Goal: Task Accomplishment & Management: Complete application form

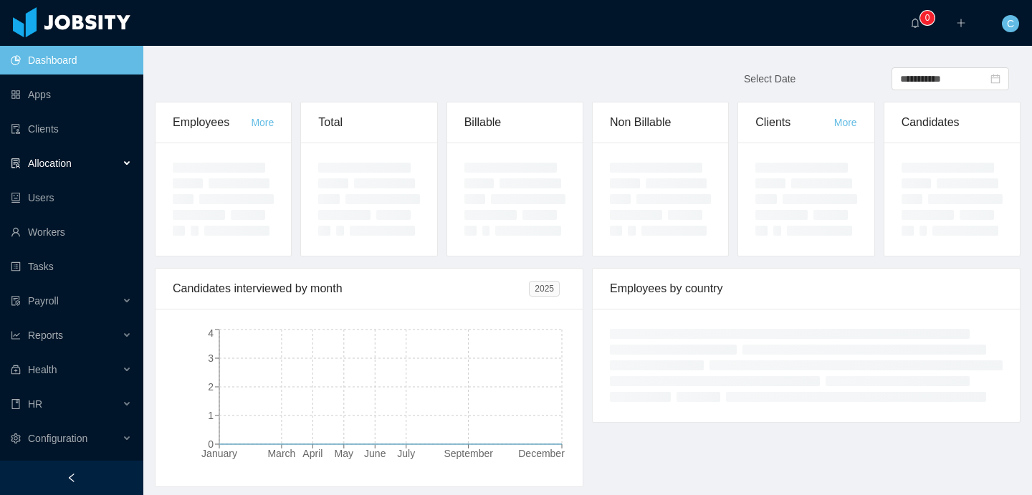
click at [115, 161] on div "Allocation" at bounding box center [71, 163] width 143 height 29
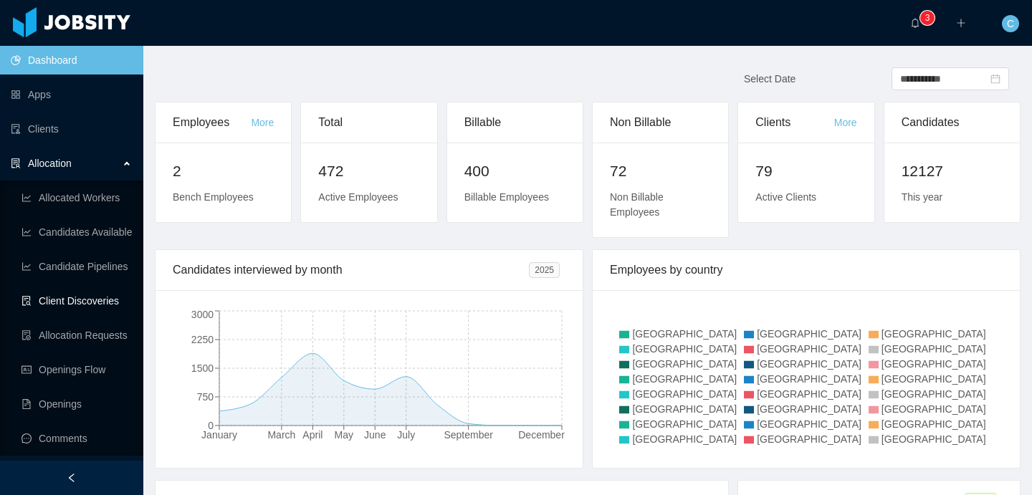
click at [72, 298] on link "Client Discoveries" at bounding box center [77, 301] width 110 height 29
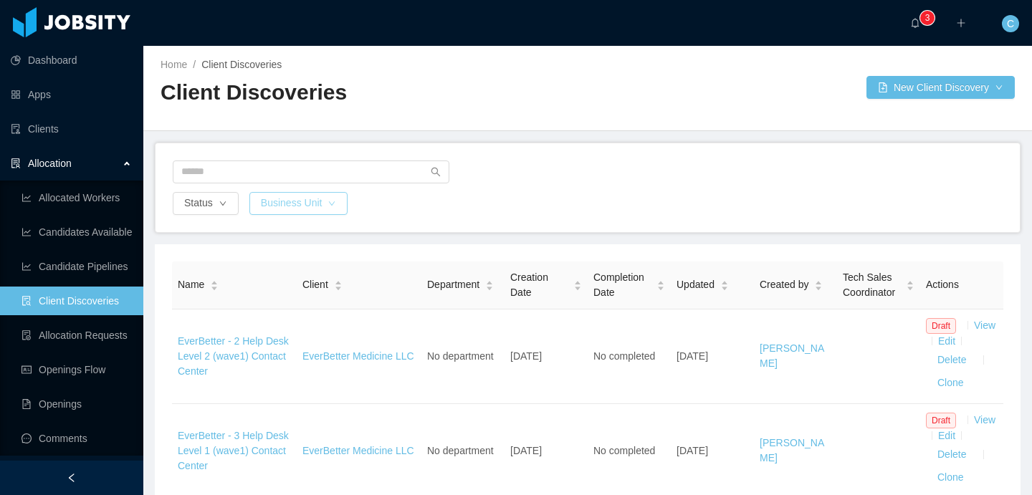
click at [327, 204] on button "Business Unit" at bounding box center [298, 203] width 99 height 23
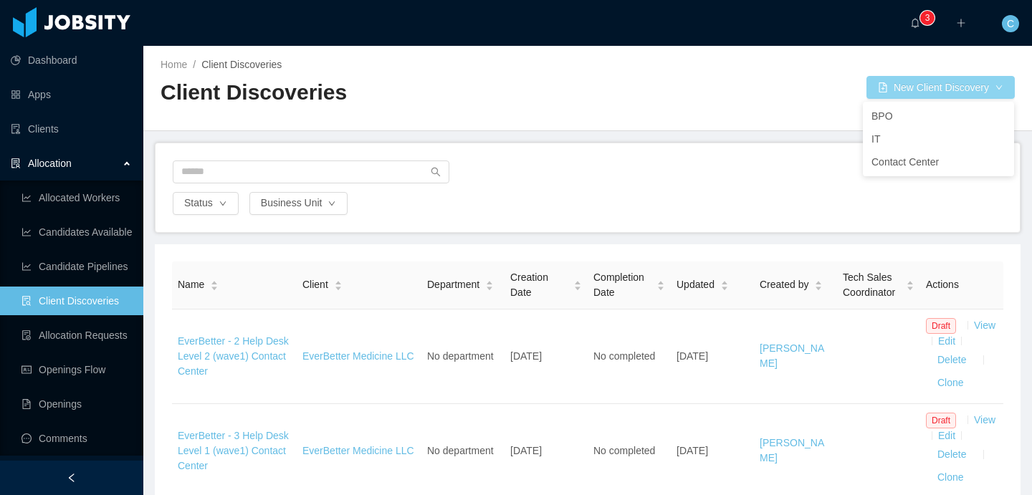
click at [913, 102] on div "BPO IT Contact Center" at bounding box center [938, 139] width 151 height 75
click at [720, 82] on div at bounding box center [727, 87] width 279 height 23
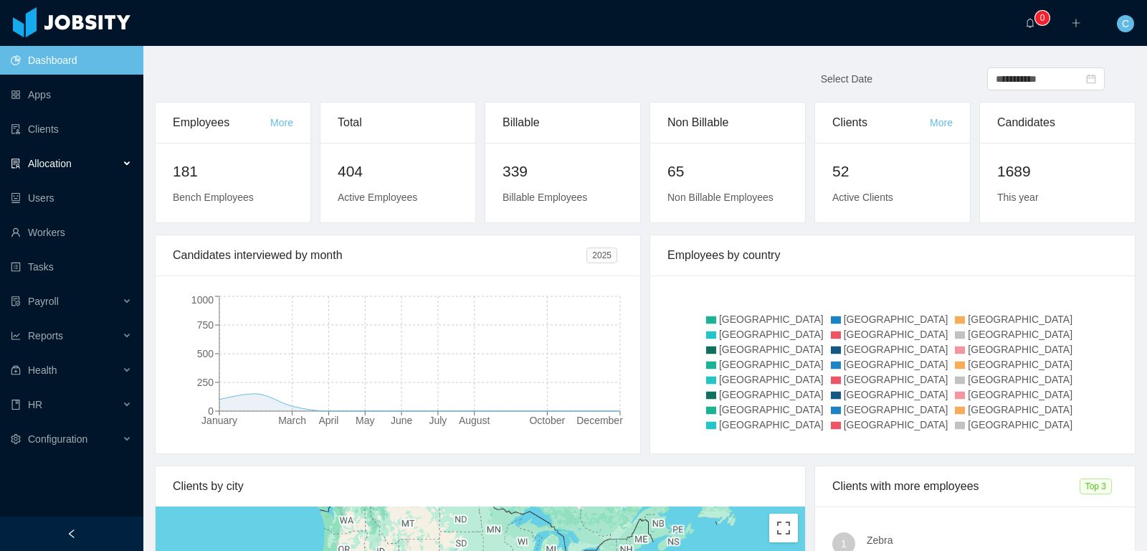
click at [72, 167] on span "Allocation" at bounding box center [50, 163] width 44 height 11
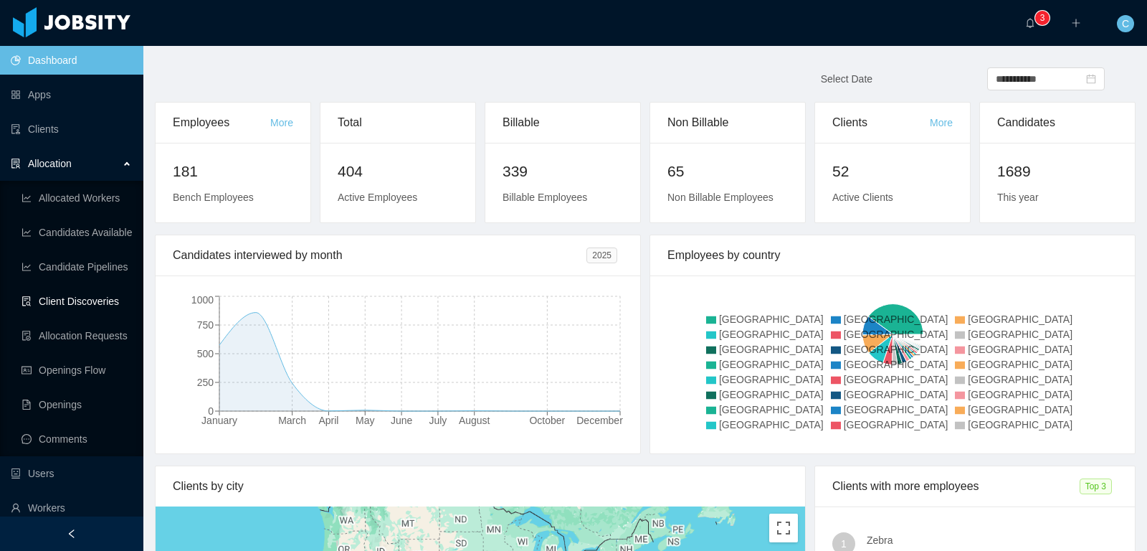
click at [95, 296] on link "Client Discoveries" at bounding box center [77, 301] width 110 height 29
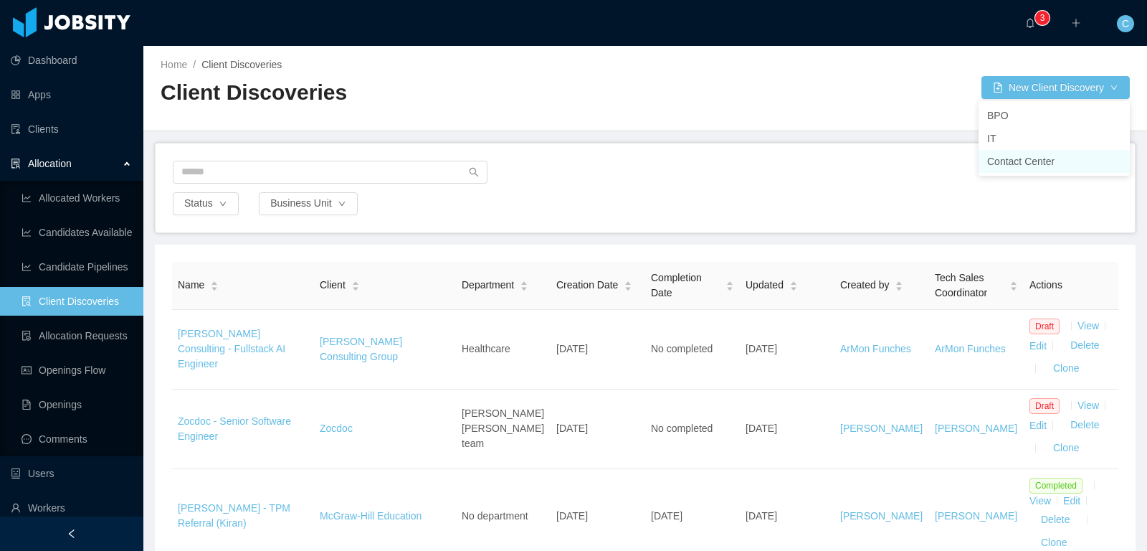
click at [1007, 163] on li "Contact Center" at bounding box center [1054, 161] width 151 height 23
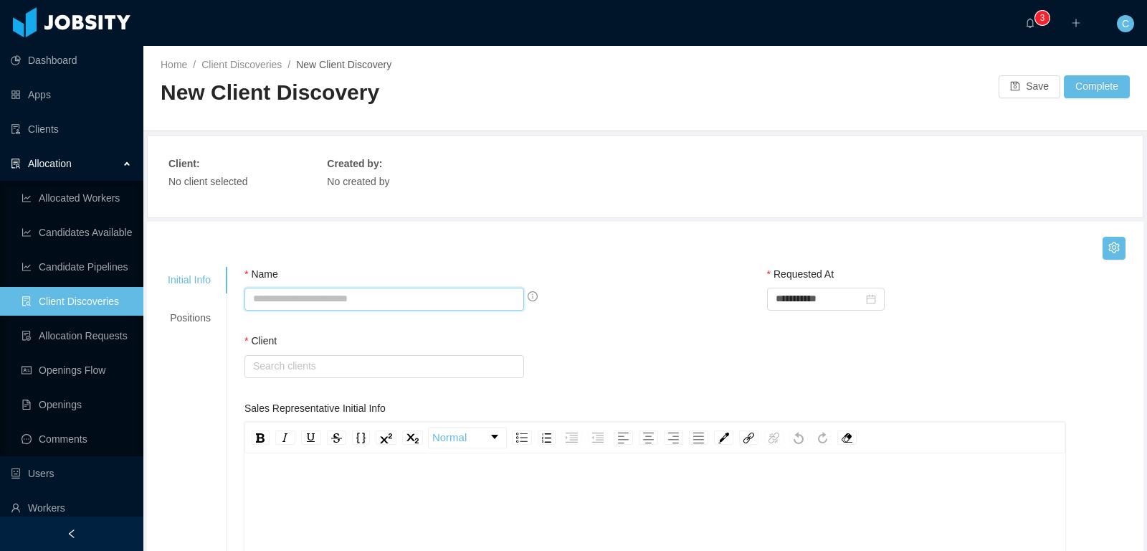
click at [328, 304] on input "Name" at bounding box center [384, 298] width 280 height 23
type input "**********"
type input "*"
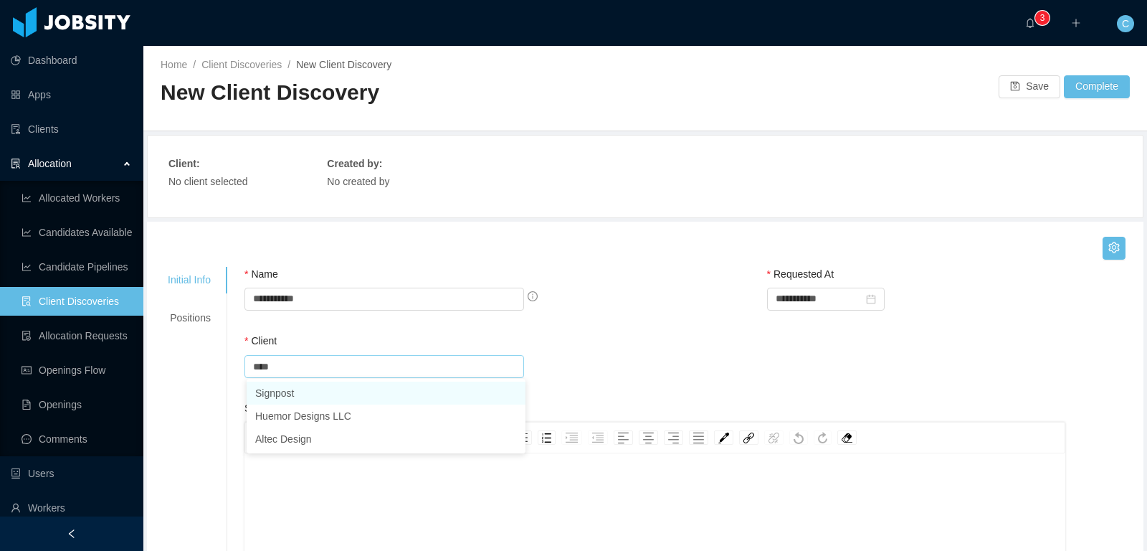
click at [289, 394] on li "Signpost" at bounding box center [386, 392] width 279 height 23
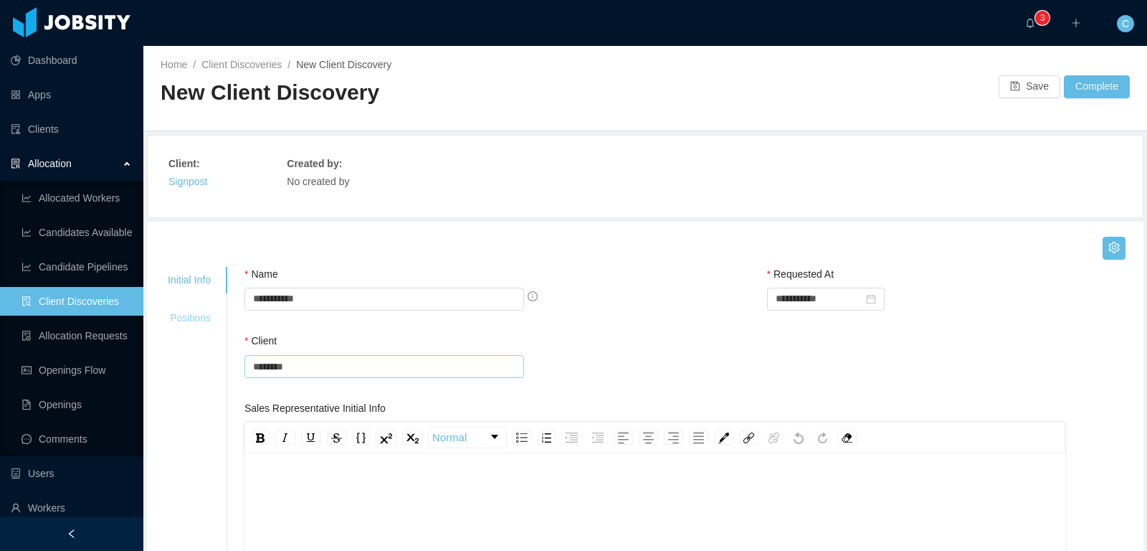
type input "********"
click at [191, 314] on div "Positions" at bounding box center [189, 318] width 77 height 27
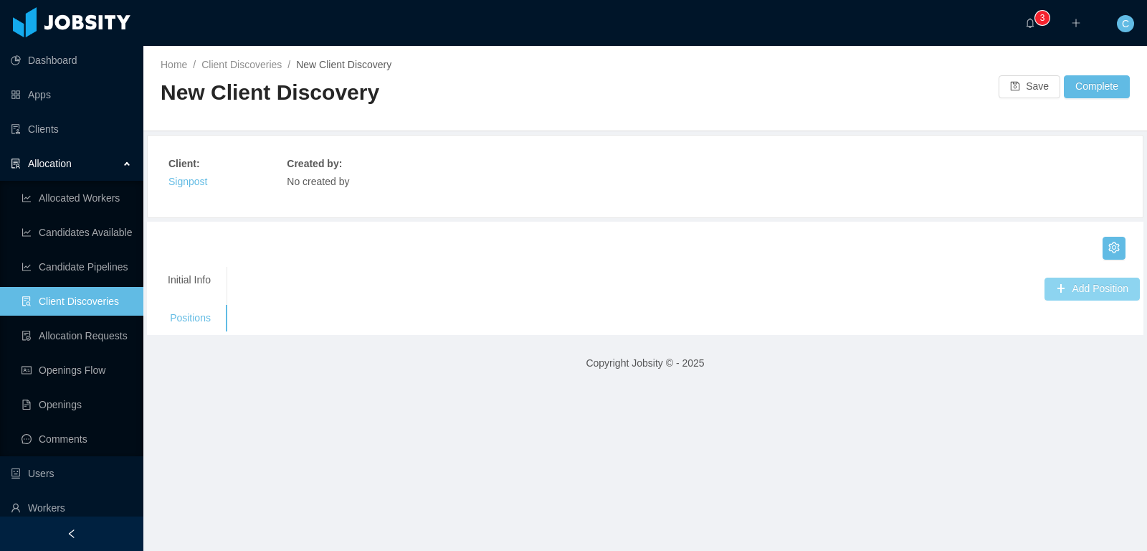
click at [1110, 285] on button "Add Position" at bounding box center [1092, 288] width 95 height 23
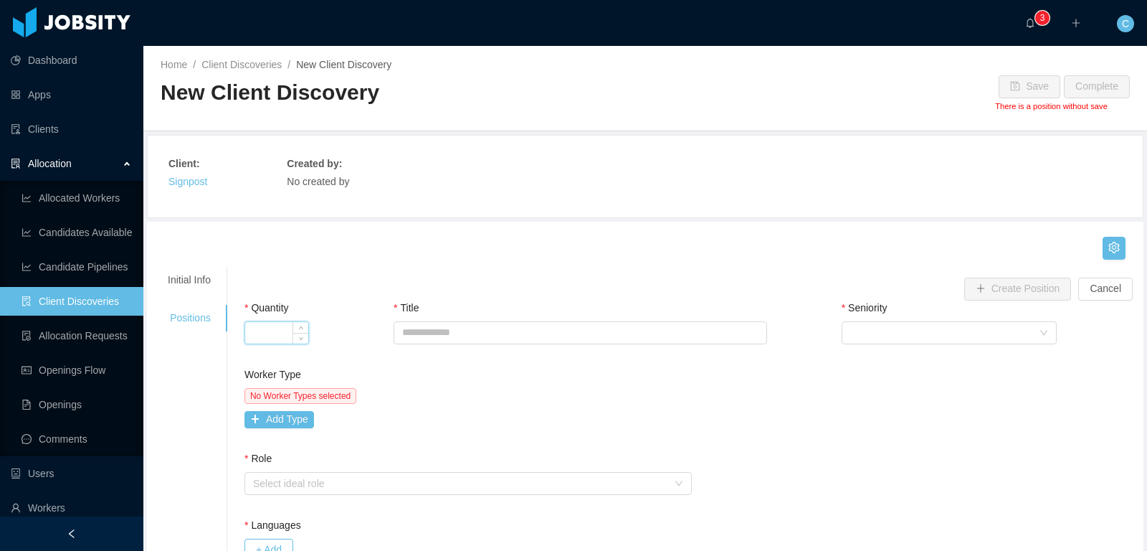
click at [281, 335] on input "Quantity" at bounding box center [276, 333] width 63 height 22
type input "*"
click at [407, 327] on input "Title" at bounding box center [580, 332] width 373 height 23
type input "**********"
click at [890, 336] on div "Select Seniority" at bounding box center [944, 333] width 189 height 22
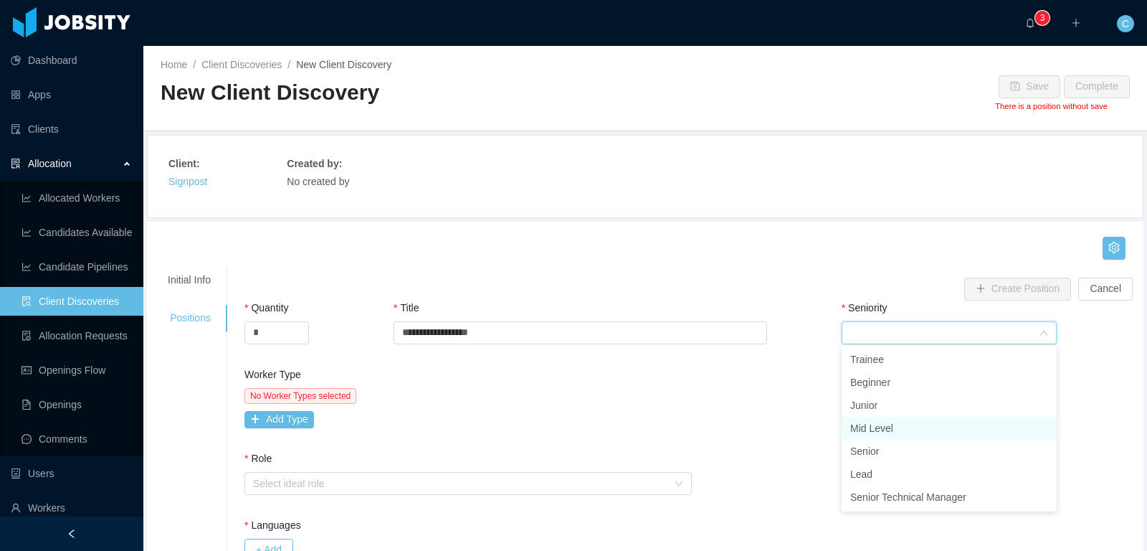
click at [882, 428] on li "Mid Level" at bounding box center [949, 428] width 215 height 23
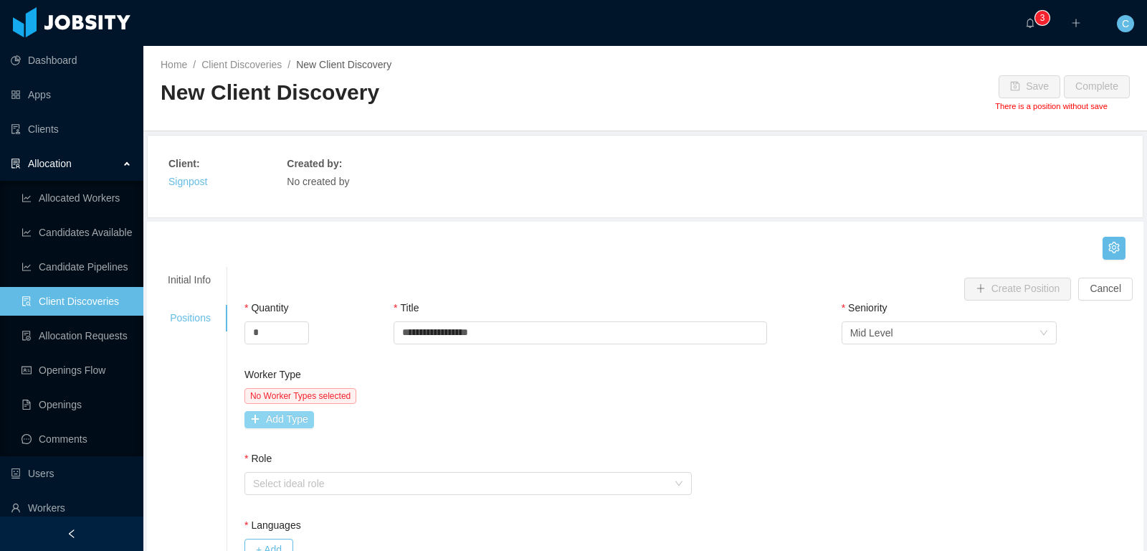
click at [295, 417] on button "Add Type" at bounding box center [279, 419] width 70 height 17
click at [339, 419] on div "Worker Type" at bounding box center [344, 422] width 182 height 14
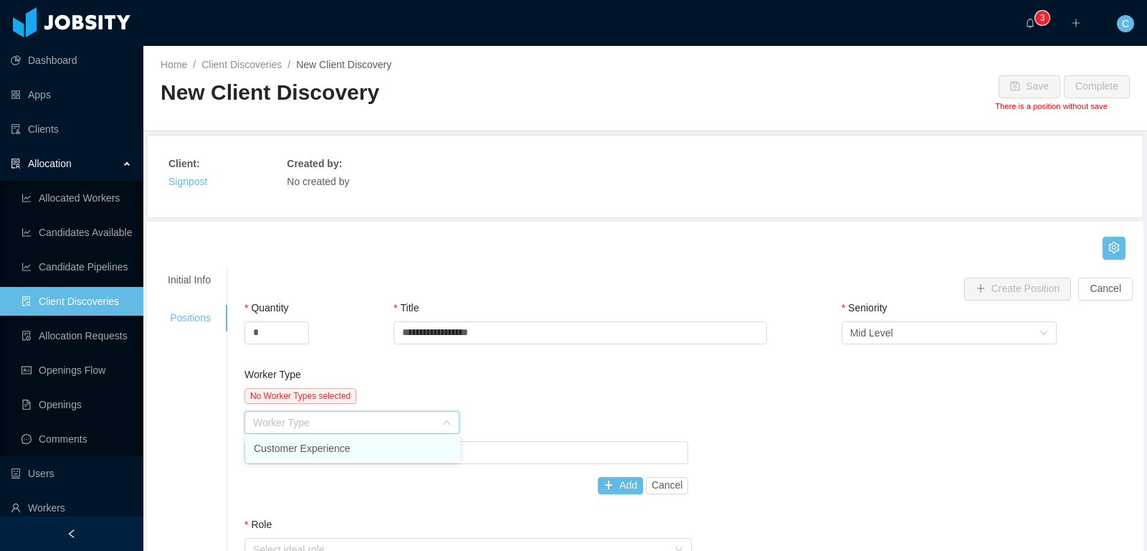
click at [362, 452] on li "Customer Experience" at bounding box center [352, 448] width 215 height 23
click at [340, 450] on div "Job titles" at bounding box center [463, 452] width 421 height 14
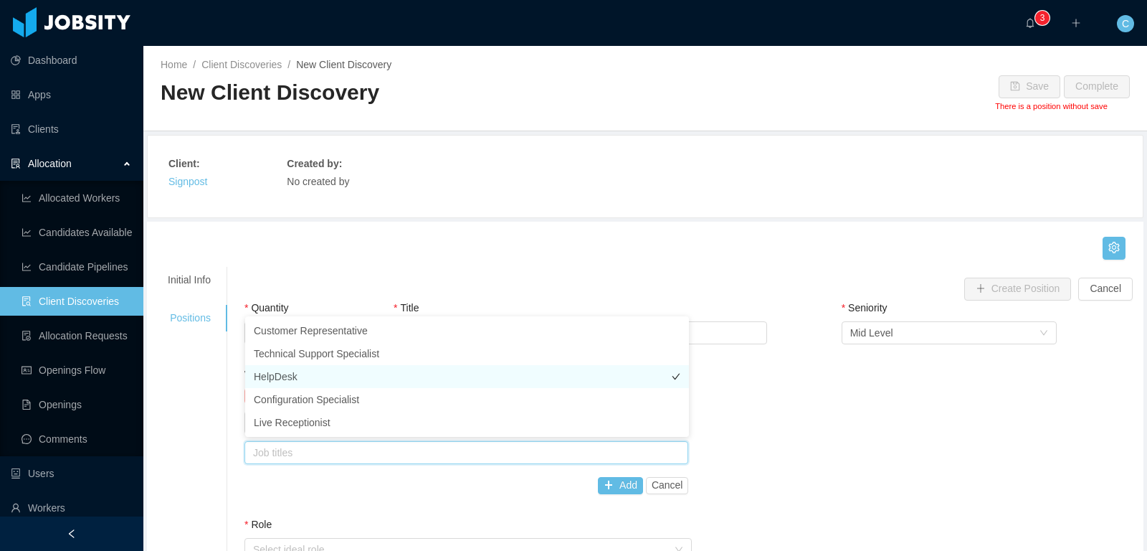
click at [300, 372] on li "HelpDesk" at bounding box center [467, 376] width 444 height 23
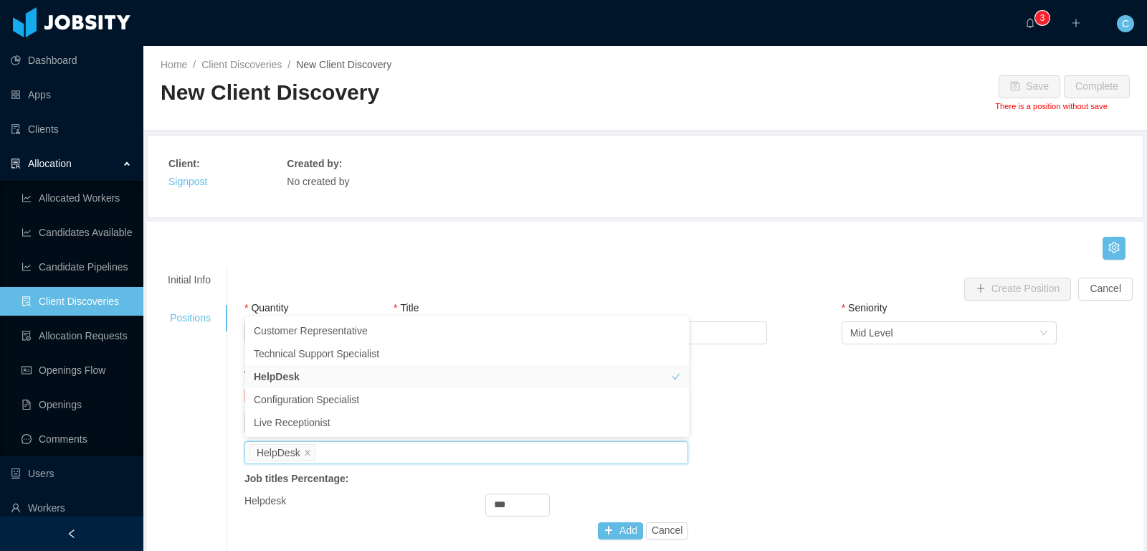
scroll to position [4, 0]
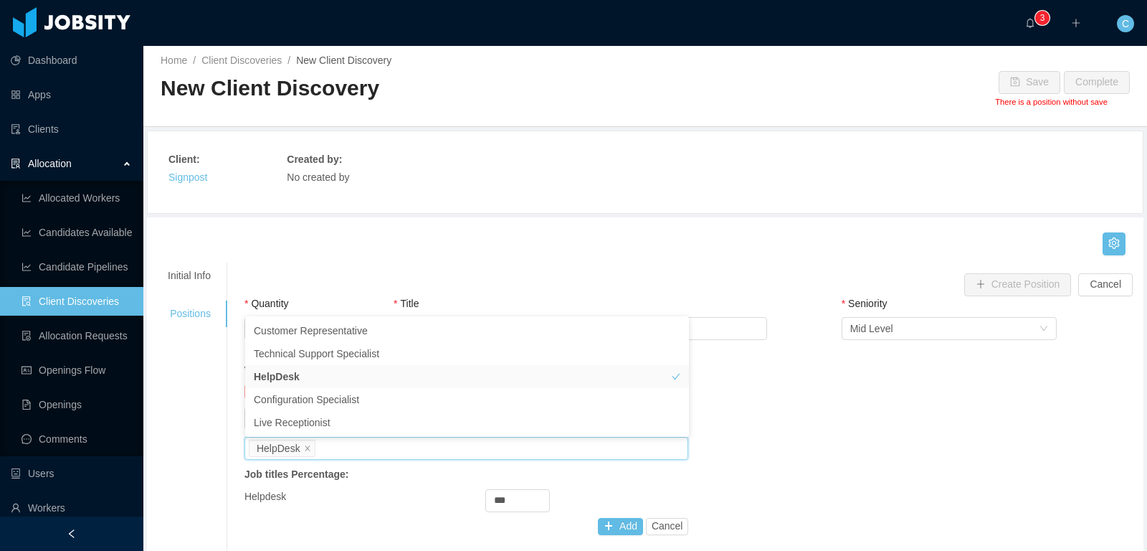
click at [695, 487] on div "Worker Type No Worker Types selected Worker Type Customer Experience Job titles…" at bounding box center [692, 460] width 903 height 195
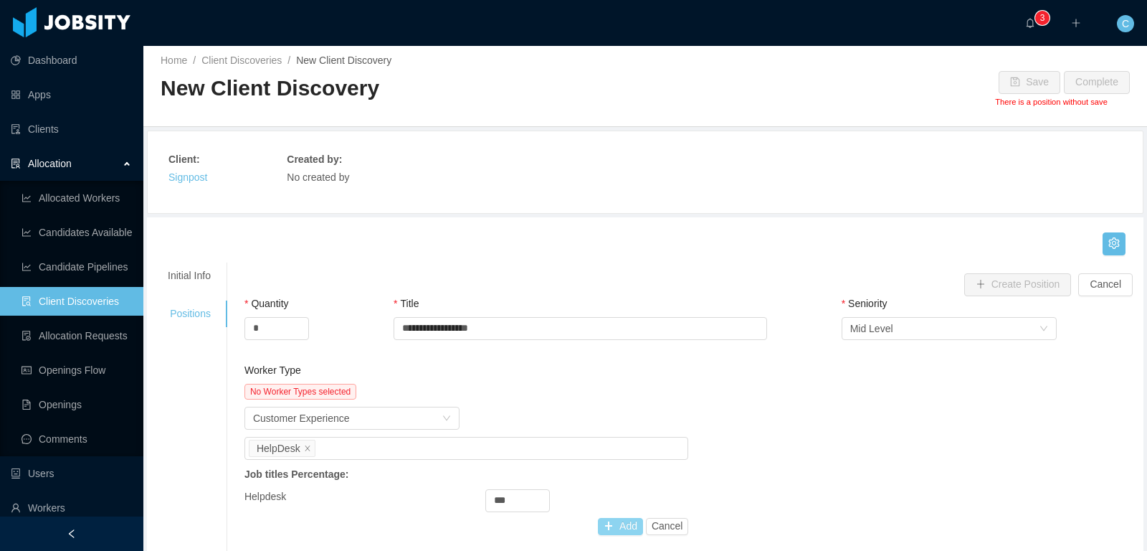
click at [622, 519] on button "Add" at bounding box center [620, 526] width 45 height 17
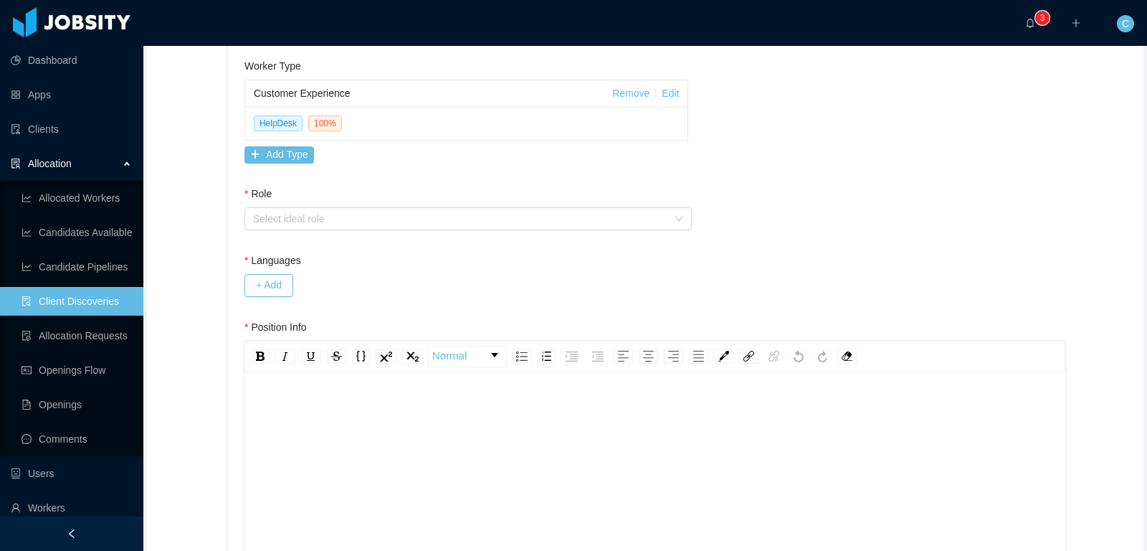
scroll to position [311, 0]
click at [423, 205] on div "Select ideal role" at bounding box center [464, 216] width 422 height 22
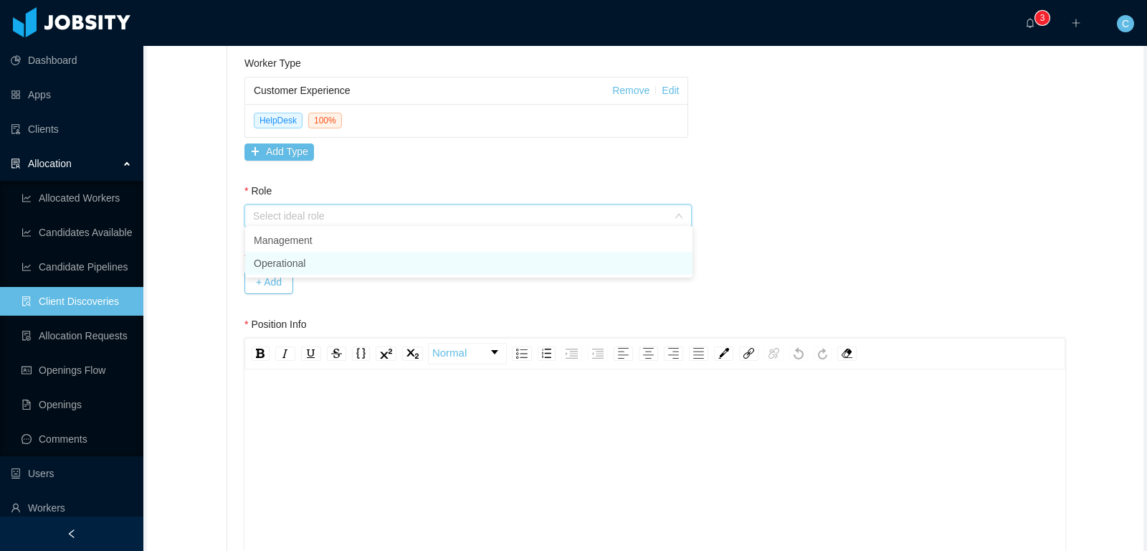
click at [341, 258] on li "Operational" at bounding box center [468, 263] width 447 height 23
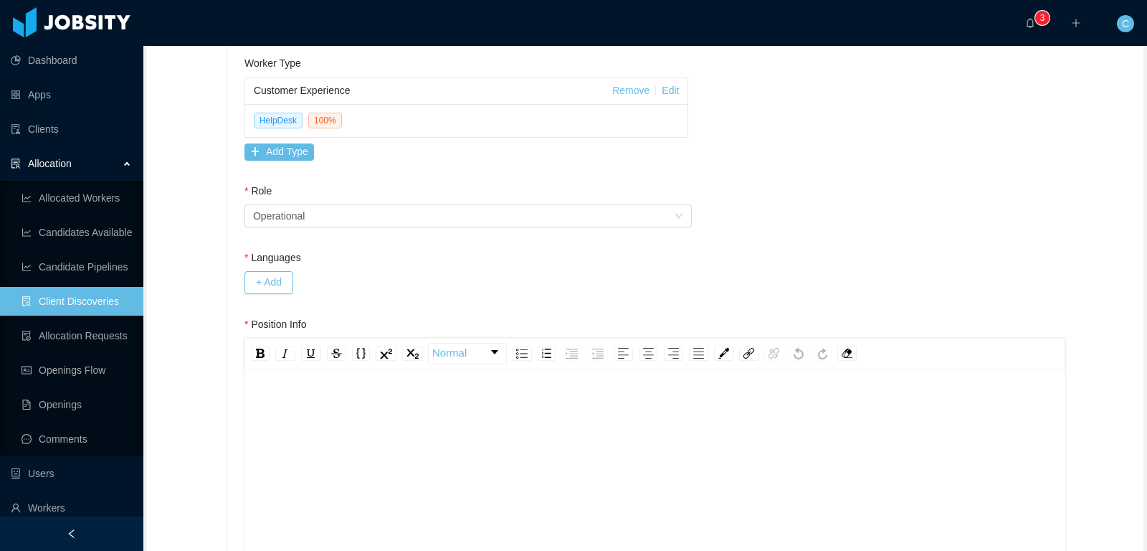
click at [916, 271] on div "+ Add" at bounding box center [580, 282] width 672 height 23
click at [251, 275] on button "+ Add" at bounding box center [268, 282] width 49 height 23
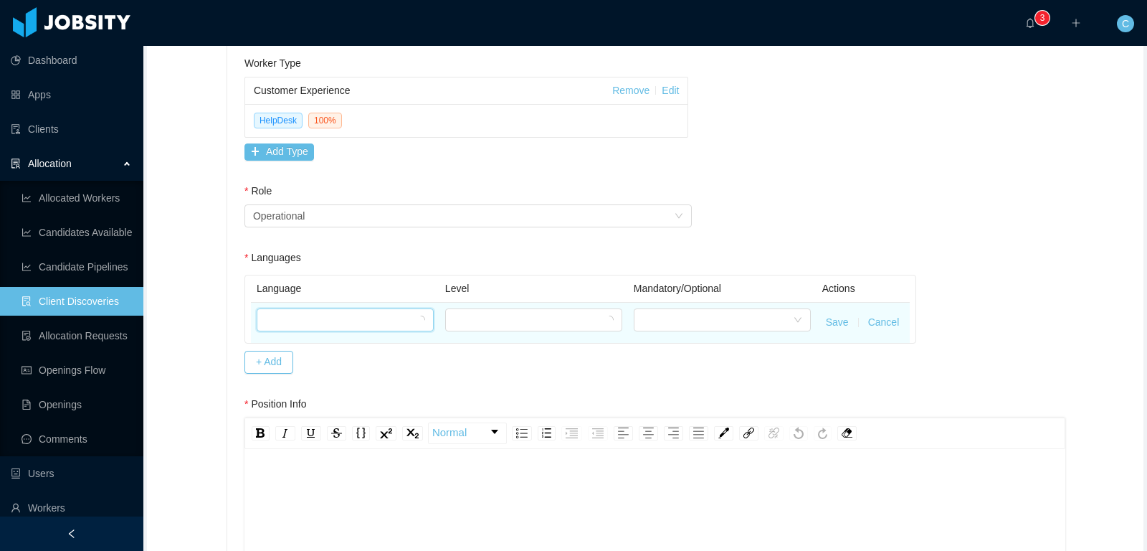
click at [313, 311] on div at bounding box center [340, 320] width 151 height 22
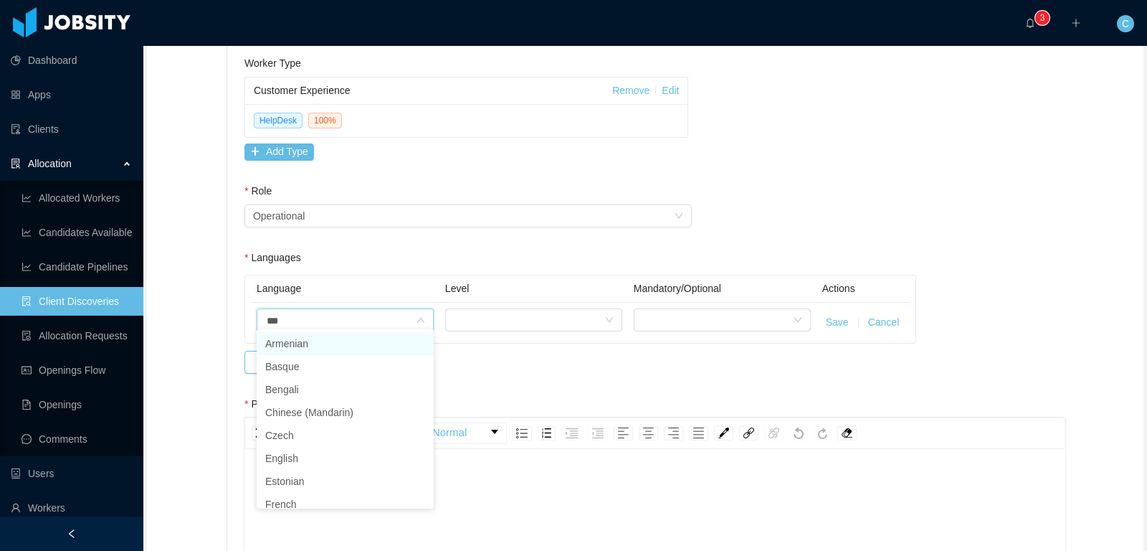
type input "****"
click at [303, 346] on li "English" at bounding box center [345, 343] width 177 height 23
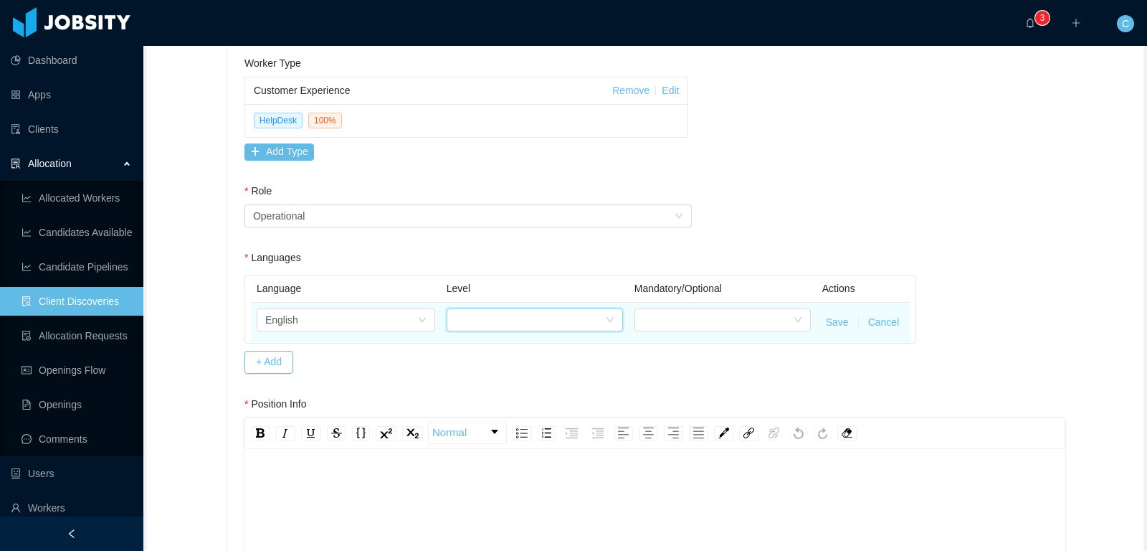
click at [469, 314] on div at bounding box center [530, 320] width 150 height 22
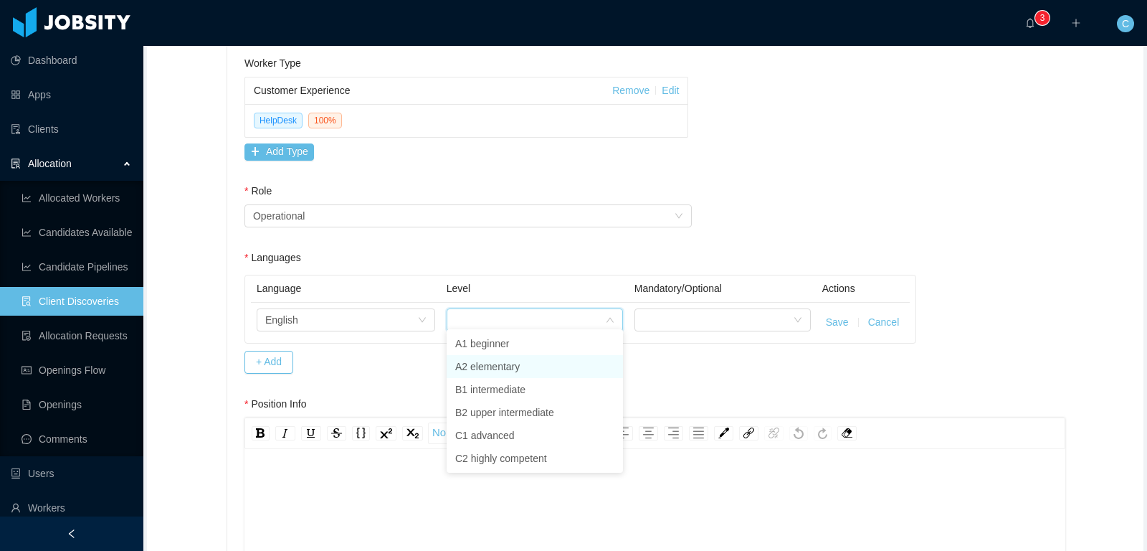
drag, startPoint x: 500, startPoint y: 361, endPoint x: 713, endPoint y: 327, distance: 216.3
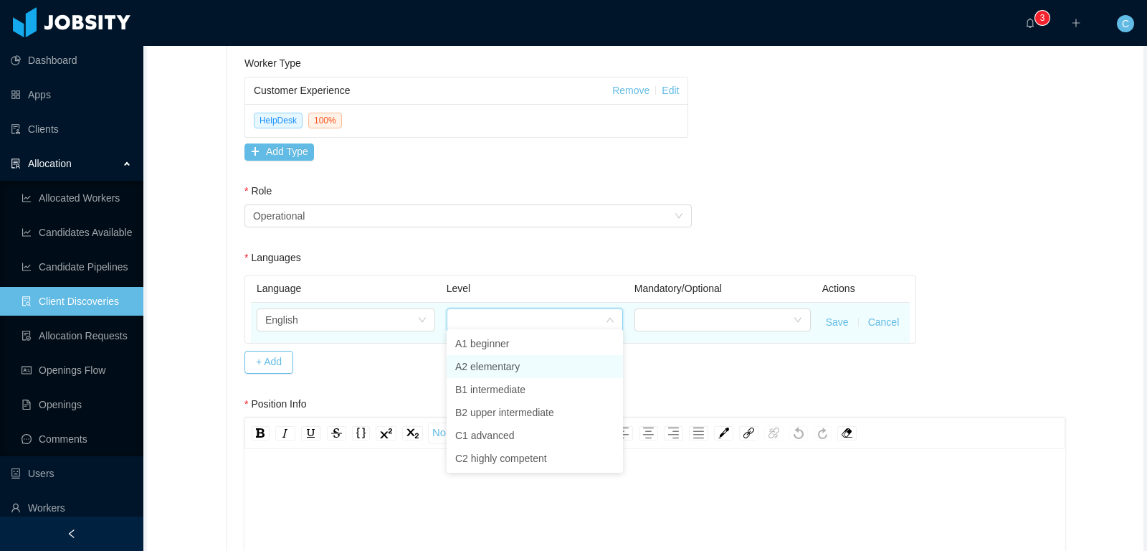
click at [502, 360] on li "A2 elementary" at bounding box center [535, 366] width 176 height 23
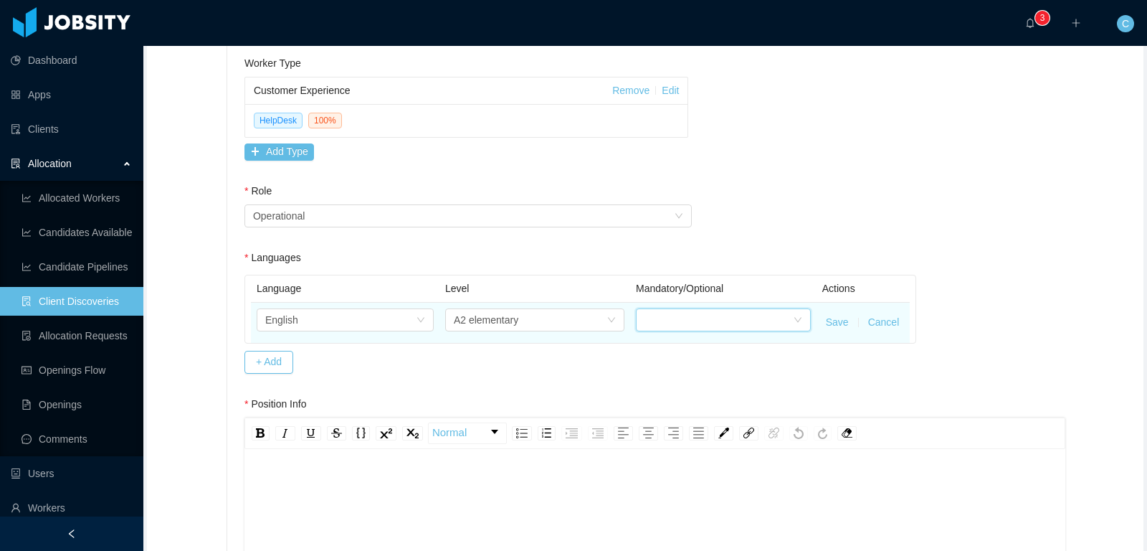
click at [728, 323] on div at bounding box center [719, 320] width 148 height 22
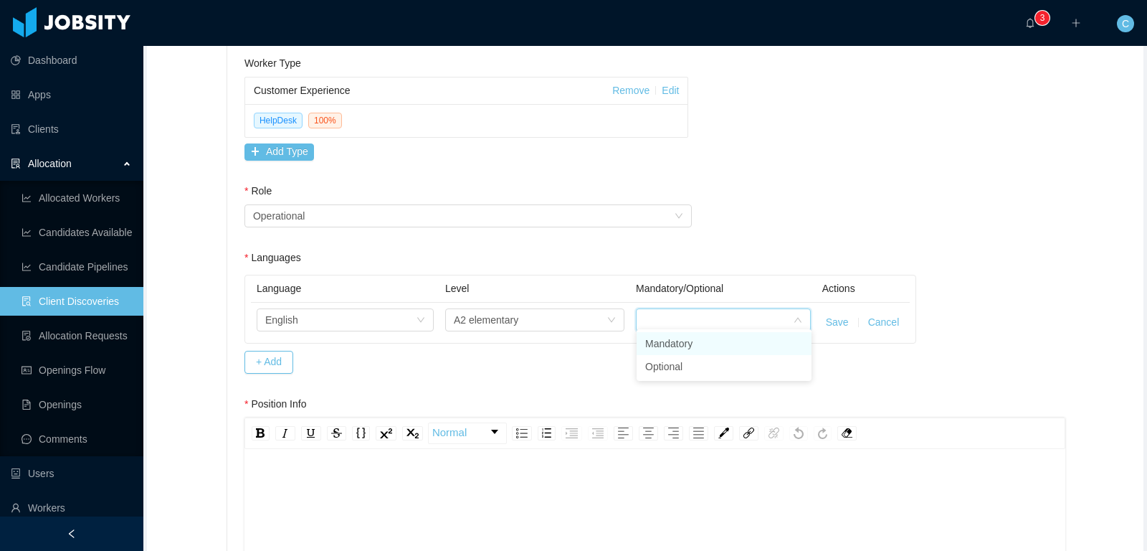
drag, startPoint x: 727, startPoint y: 348, endPoint x: 798, endPoint y: 336, distance: 72.0
click at [728, 347] on li "Mandatory" at bounding box center [724, 343] width 175 height 23
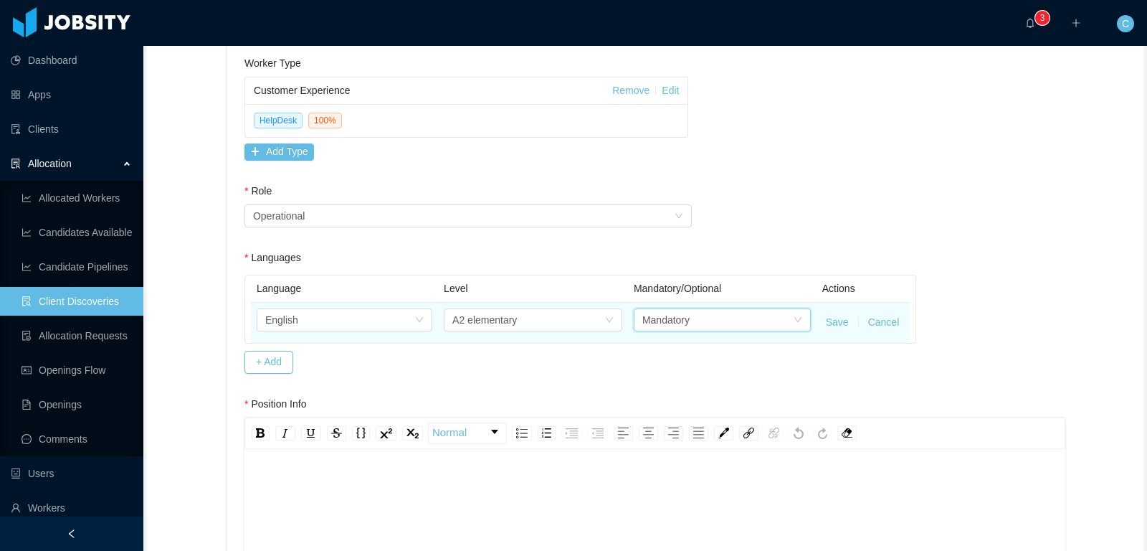
click at [846, 315] on button "Save" at bounding box center [837, 322] width 23 height 15
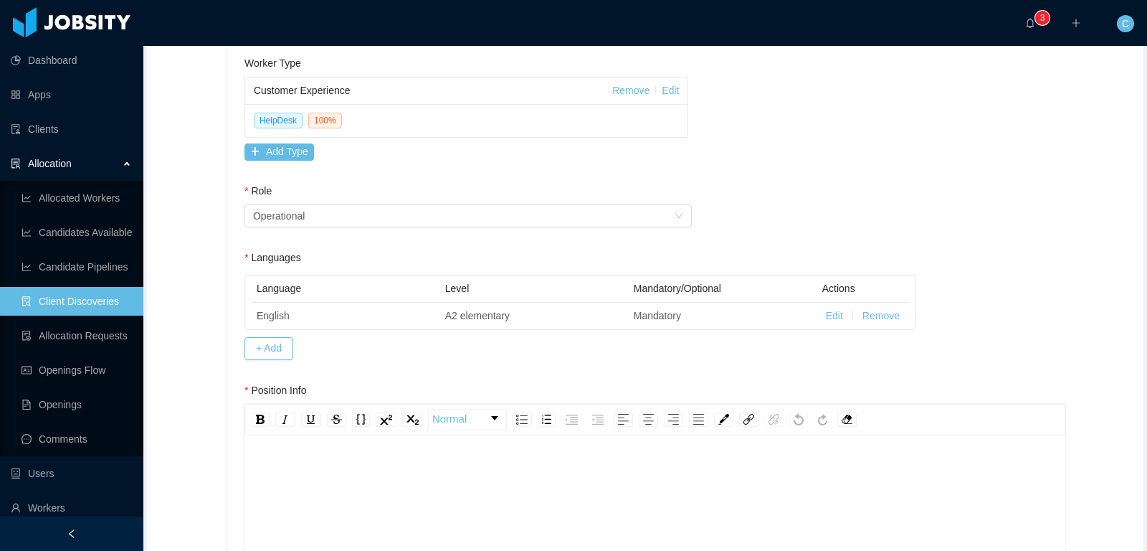
click at [351, 460] on div "rdw-editor" at bounding box center [655, 467] width 799 height 15
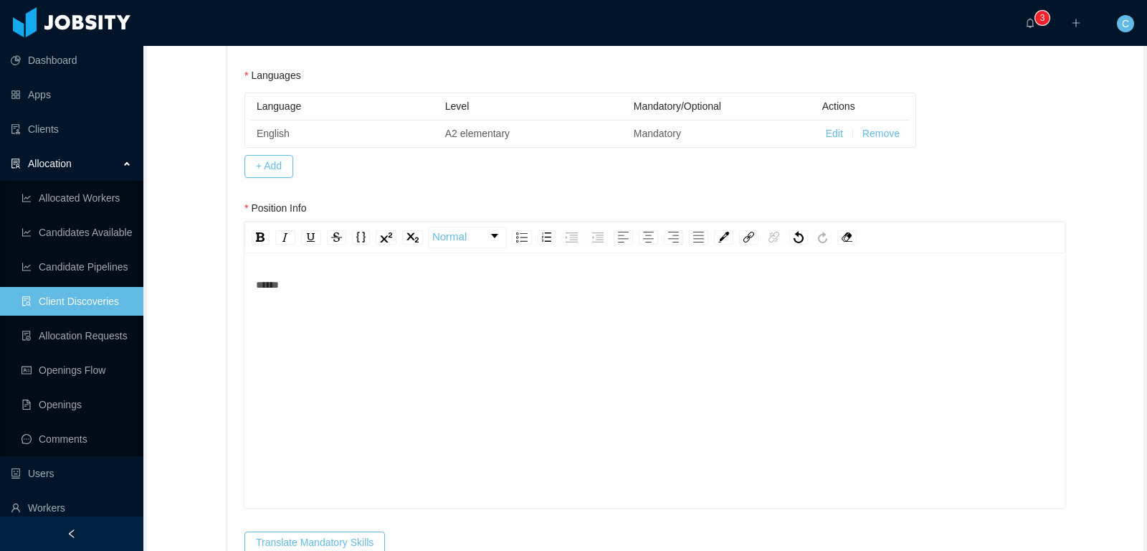
scroll to position [0, 0]
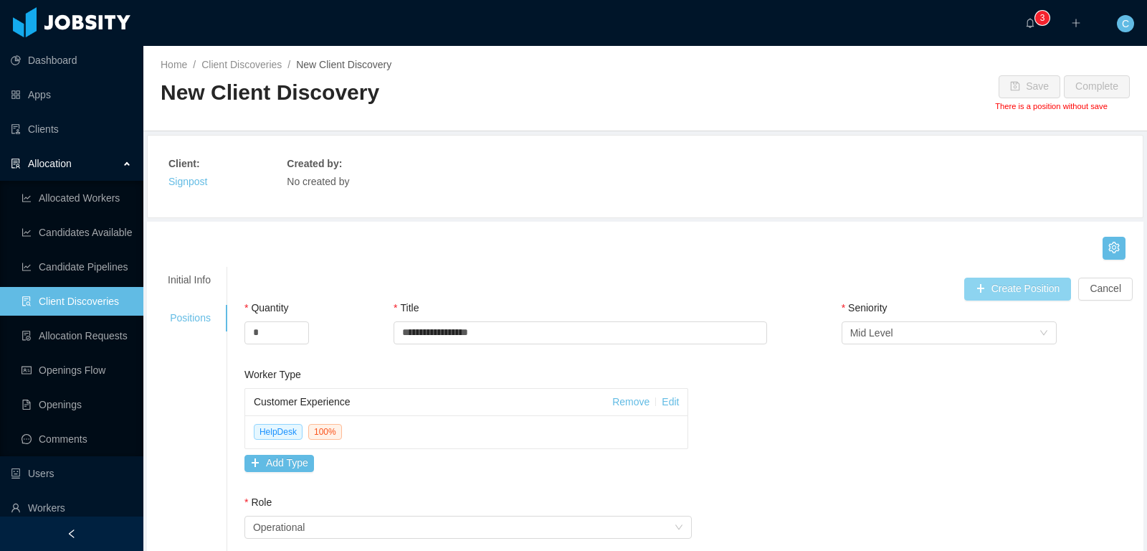
click at [1029, 287] on button "Create Position" at bounding box center [1018, 288] width 108 height 23
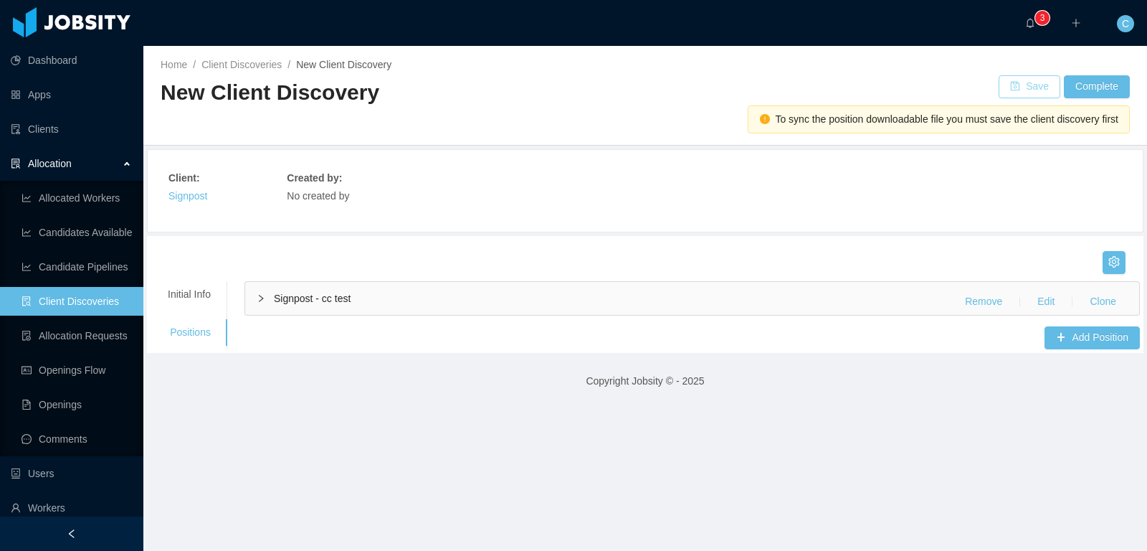
click at [1035, 90] on button "Save" at bounding box center [1030, 86] width 62 height 23
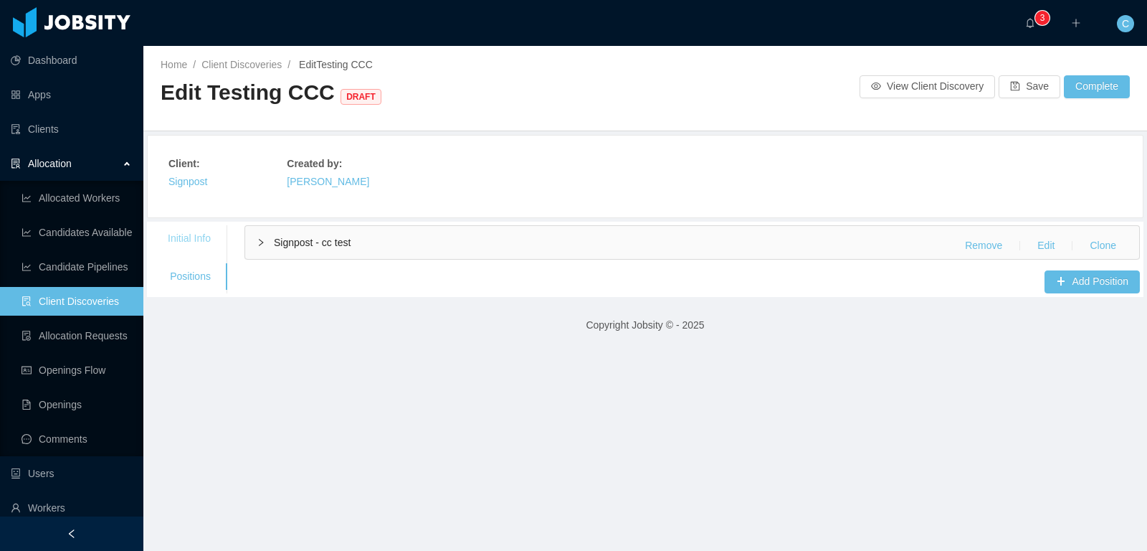
click at [199, 236] on div "Initial Info" at bounding box center [189, 238] width 77 height 27
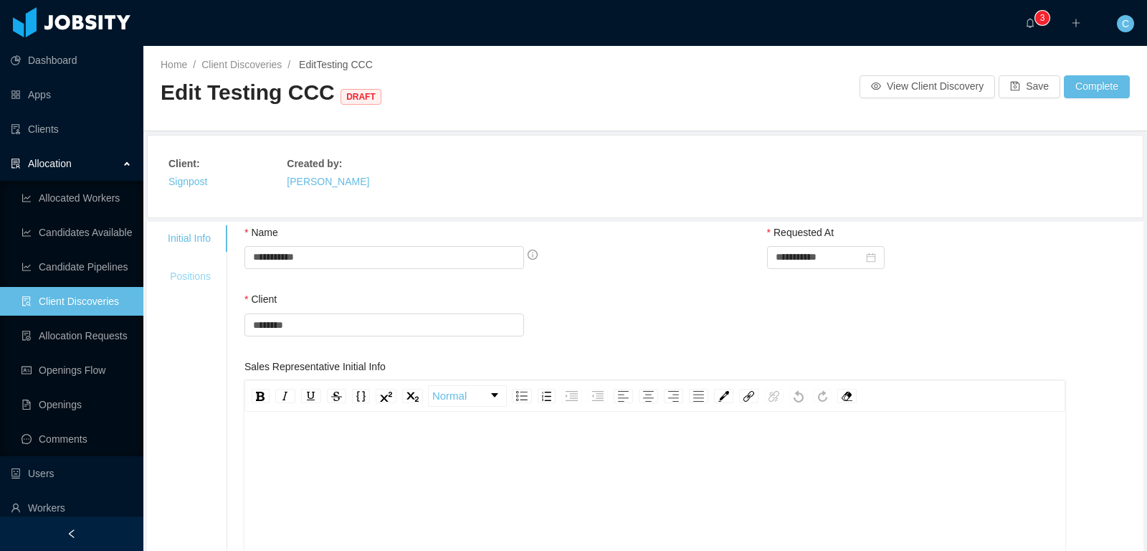
click at [191, 281] on div "Positions" at bounding box center [189, 276] width 77 height 27
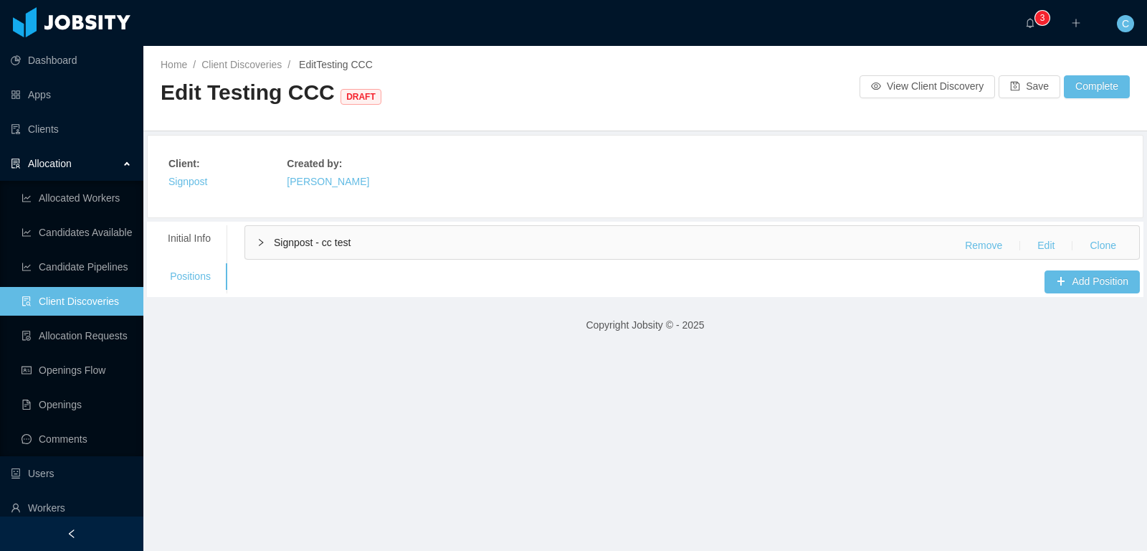
click at [290, 242] on span "Signpost - cc test" at bounding box center [312, 242] width 77 height 11
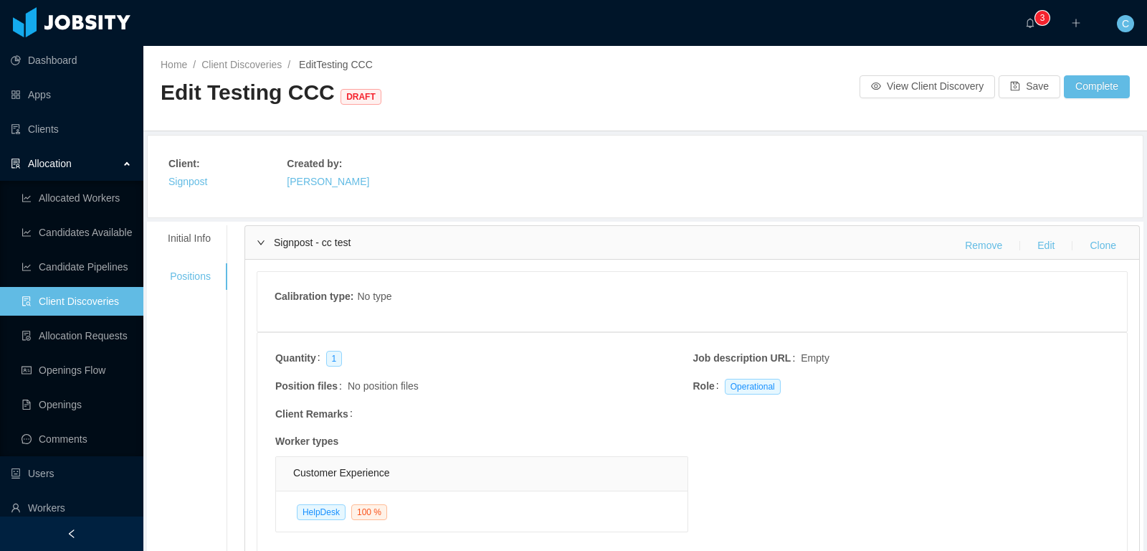
click at [293, 240] on span "Signpost - cc test" at bounding box center [312, 242] width 77 height 11
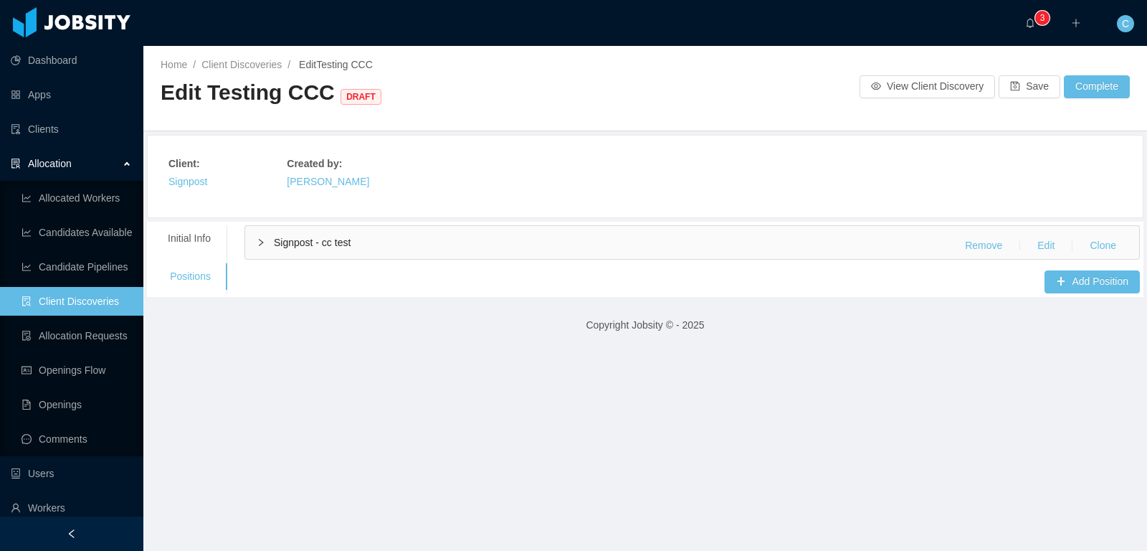
click at [1137, 77] on div "Home / Client Discoveries / Edit Testing CCC / Edit Testing CCC DRAFT View Clie…" at bounding box center [645, 88] width 1004 height 85
click at [1103, 84] on button "Complete" at bounding box center [1097, 86] width 66 height 23
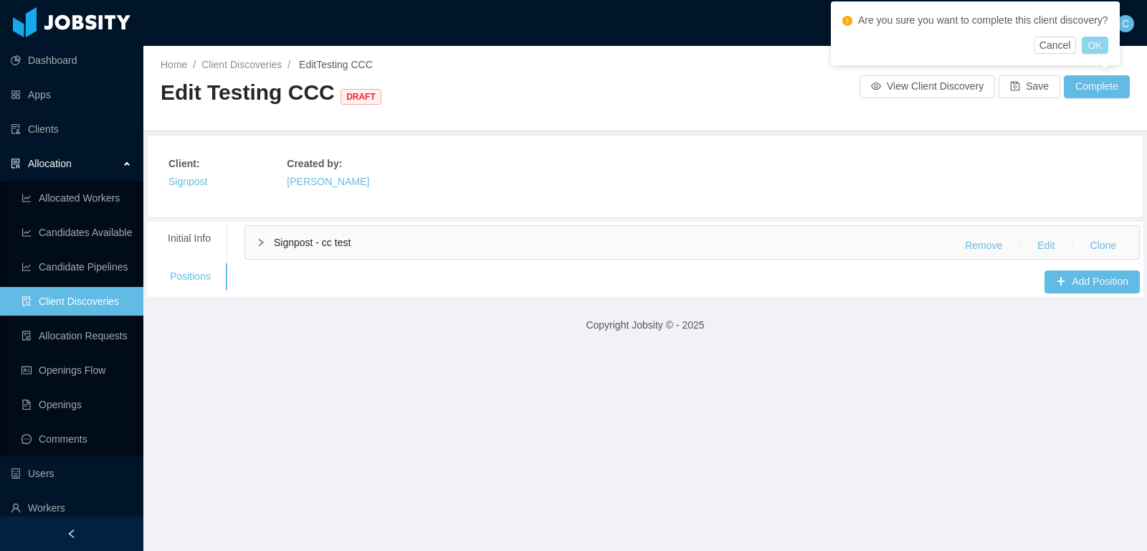
drag, startPoint x: 1104, startPoint y: 46, endPoint x: 1060, endPoint y: 50, distance: 44.7
click at [1104, 46] on button "OK" at bounding box center [1095, 45] width 26 height 17
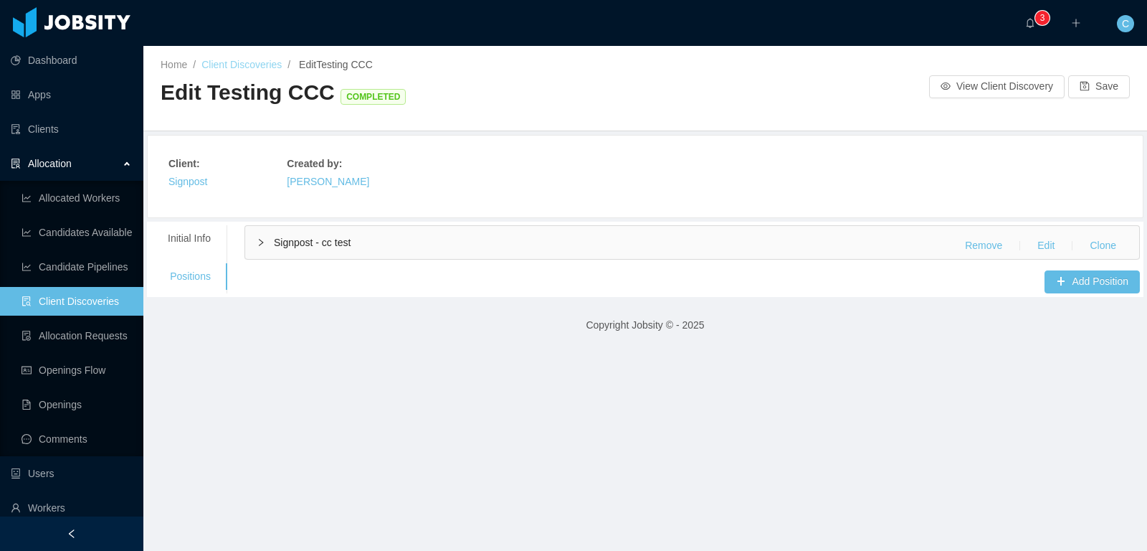
click at [270, 65] on link "Client Discoveries" at bounding box center [241, 64] width 80 height 11
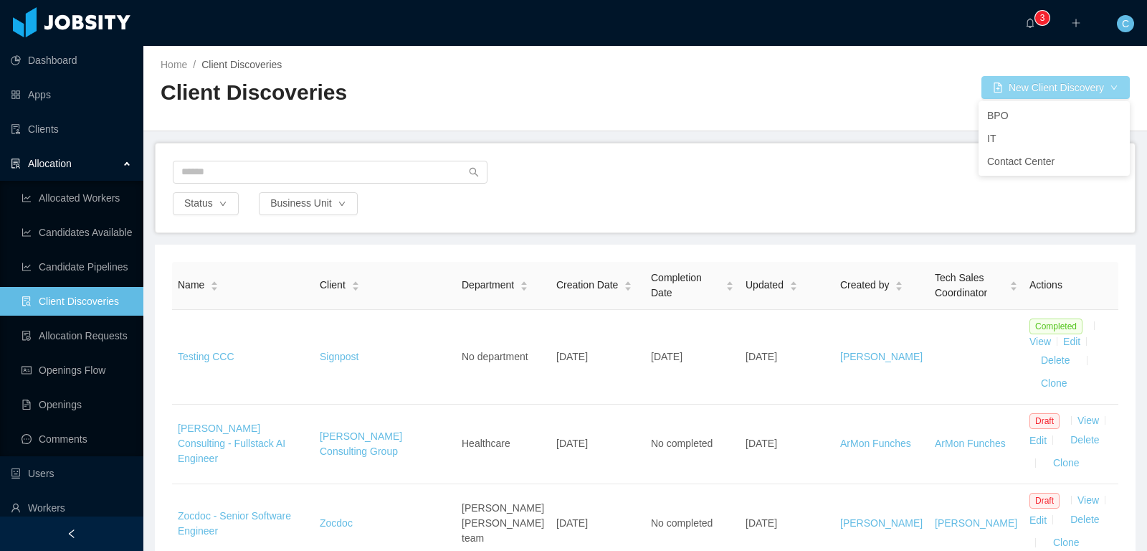
click at [1004, 85] on button "New Client Discovery" at bounding box center [1056, 87] width 148 height 23
click at [1007, 134] on li "IT" at bounding box center [1054, 138] width 151 height 23
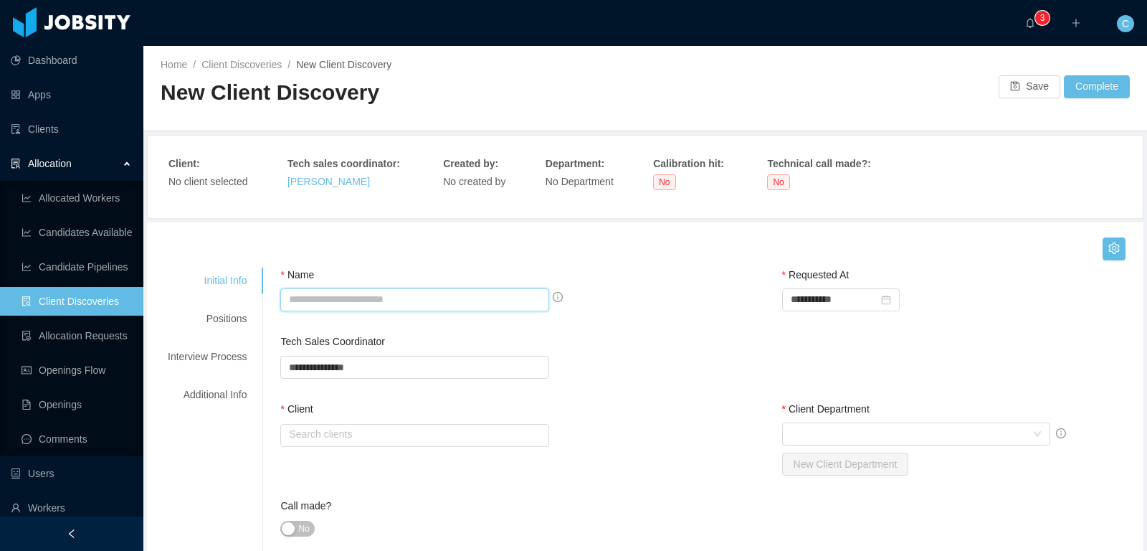
click at [391, 299] on input "Name" at bounding box center [414, 299] width 269 height 23
type input "*****"
click at [369, 427] on input "text" at bounding box center [414, 435] width 269 height 23
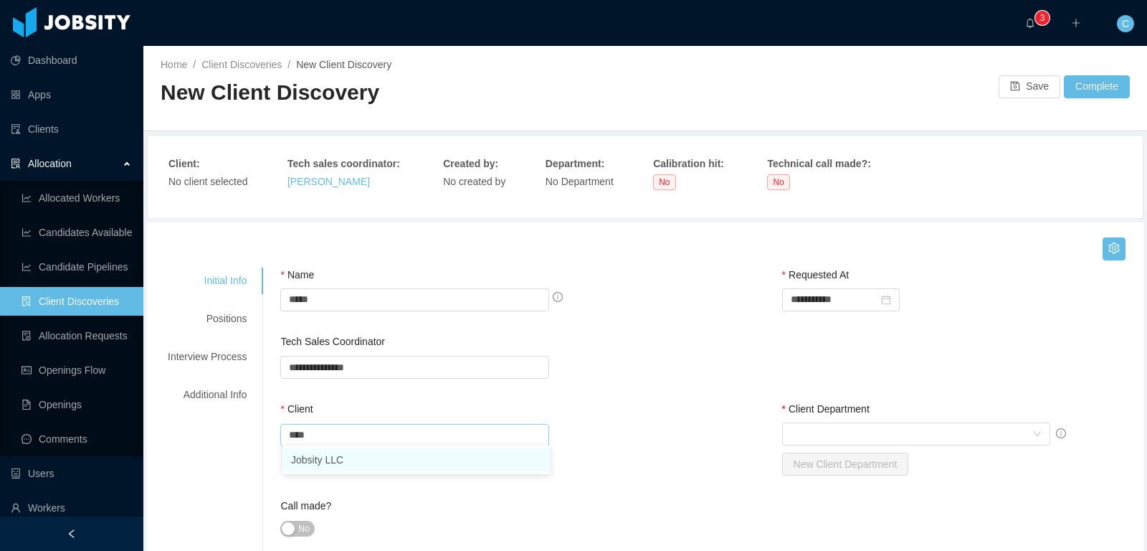
click at [336, 464] on li "Jobsity LLC" at bounding box center [416, 459] width 268 height 23
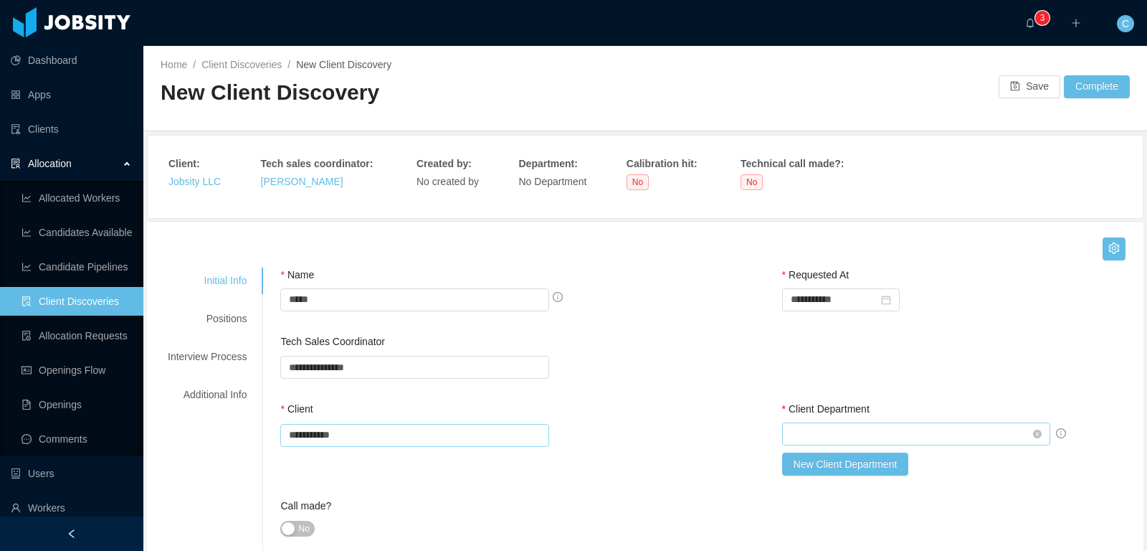
type input "**********"
click at [852, 429] on div "Select Client Department" at bounding box center [912, 434] width 242 height 22
click at [848, 457] on li "IP Team" at bounding box center [916, 458] width 268 height 23
click at [618, 416] on div "Client" at bounding box center [459, 411] width 358 height 21
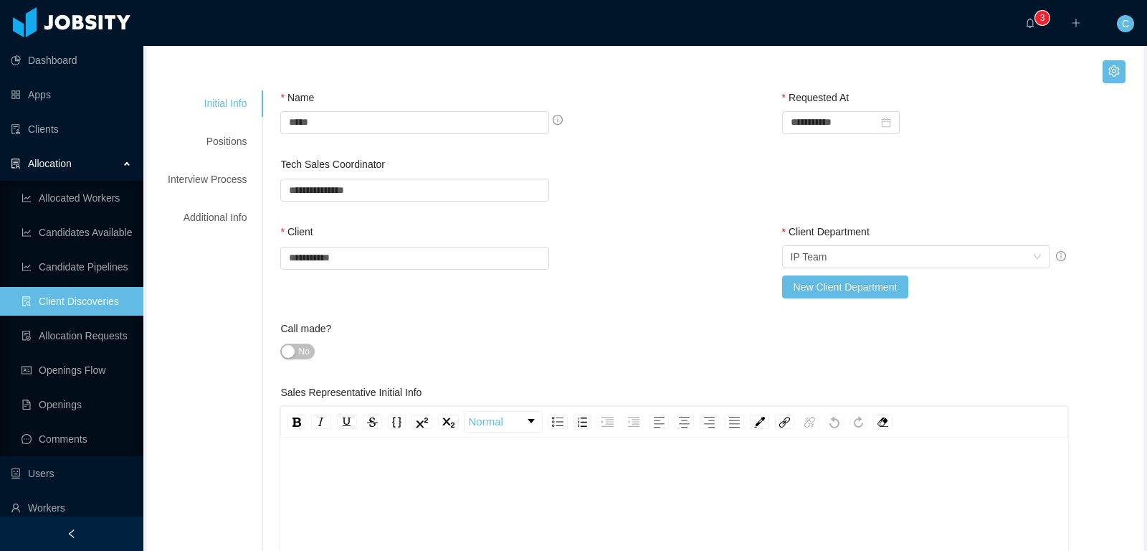
scroll to position [182, 0]
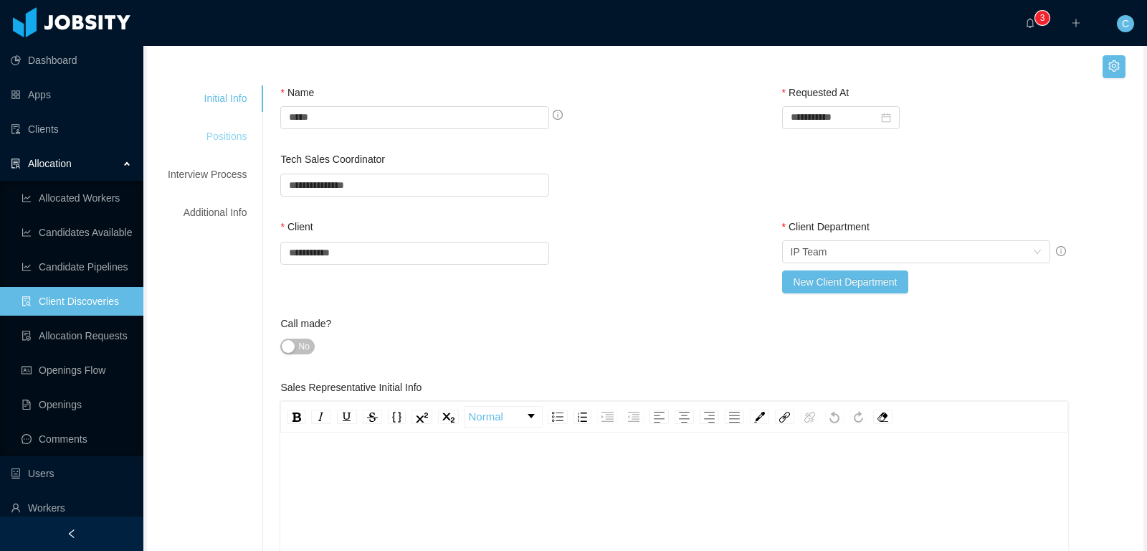
click at [226, 125] on div "Positions" at bounding box center [207, 136] width 113 height 27
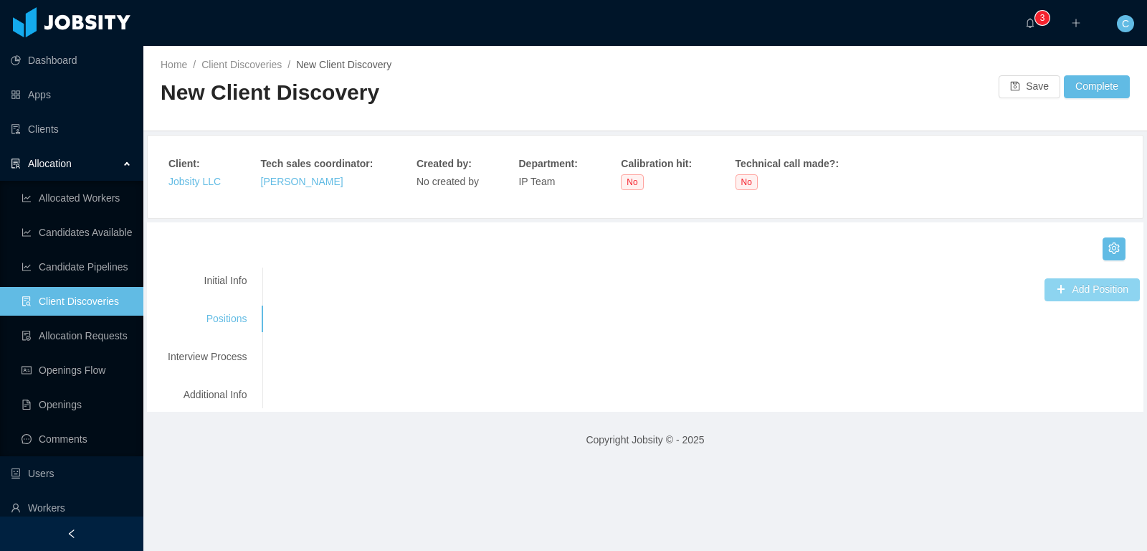
drag, startPoint x: 1074, startPoint y: 290, endPoint x: 849, endPoint y: 295, distance: 225.2
click at [1070, 290] on button "Add Position" at bounding box center [1092, 289] width 95 height 23
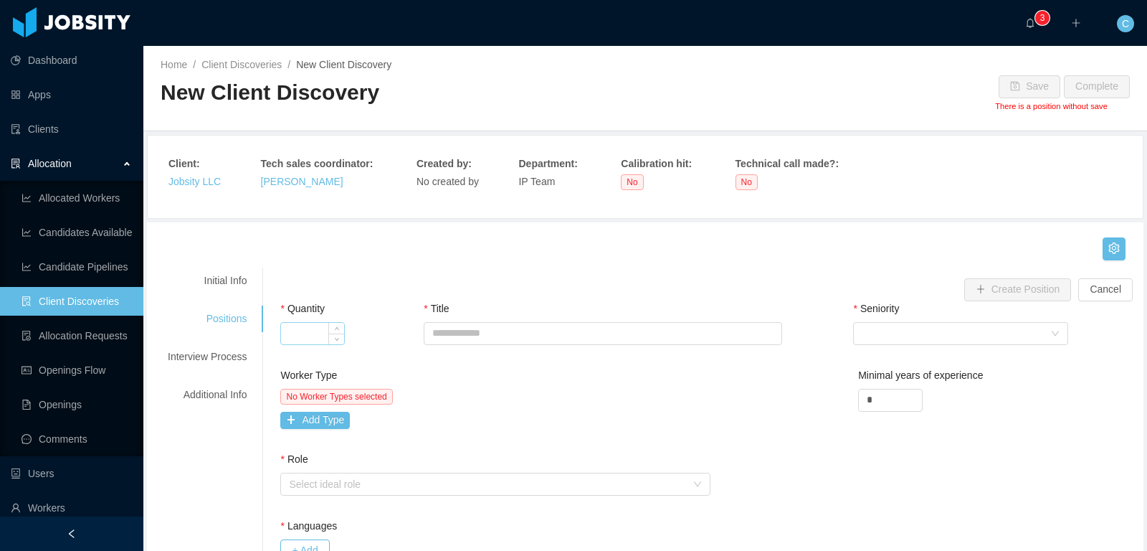
click at [310, 331] on input "Quantity" at bounding box center [312, 334] width 63 height 22
type input "*"
click at [482, 331] on input "Title" at bounding box center [603, 333] width 358 height 23
type input "**********"
drag, startPoint x: 918, startPoint y: 334, endPoint x: 917, endPoint y: 343, distance: 9.3
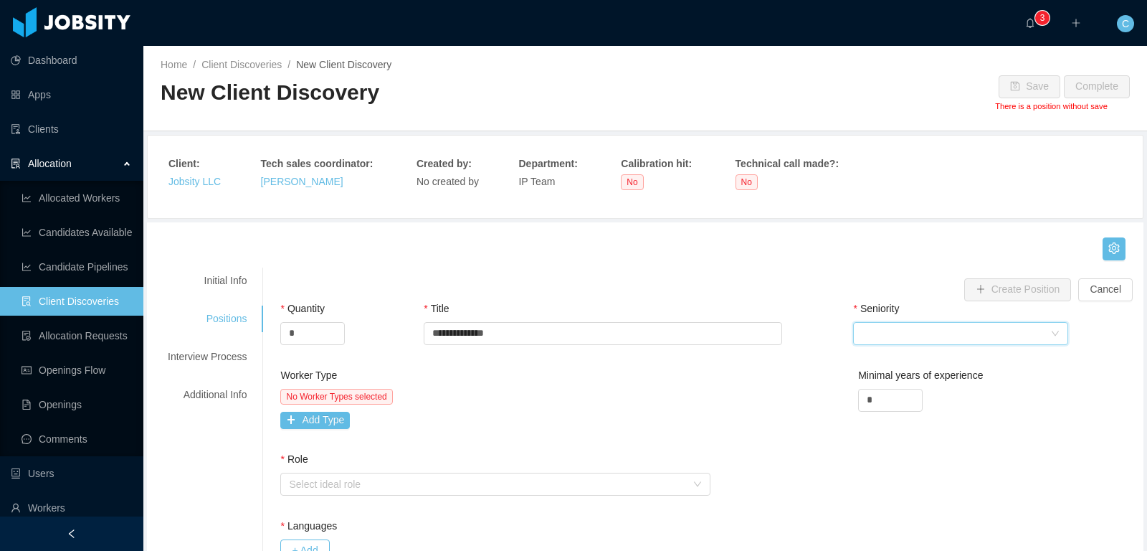
click at [918, 335] on div "Select Seniority" at bounding box center [956, 334] width 189 height 22
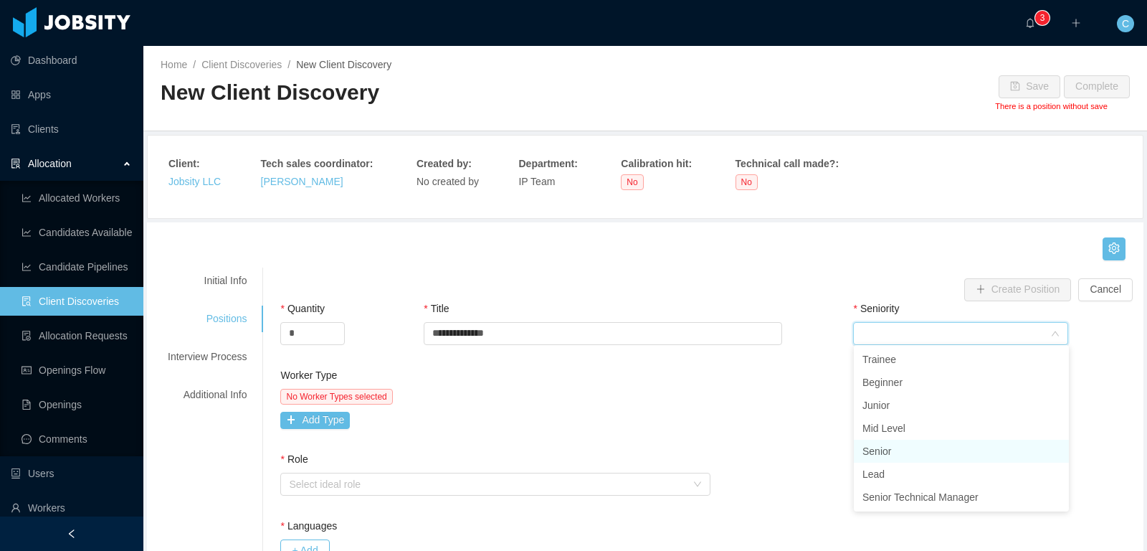
click at [887, 450] on li "Senior" at bounding box center [961, 450] width 215 height 23
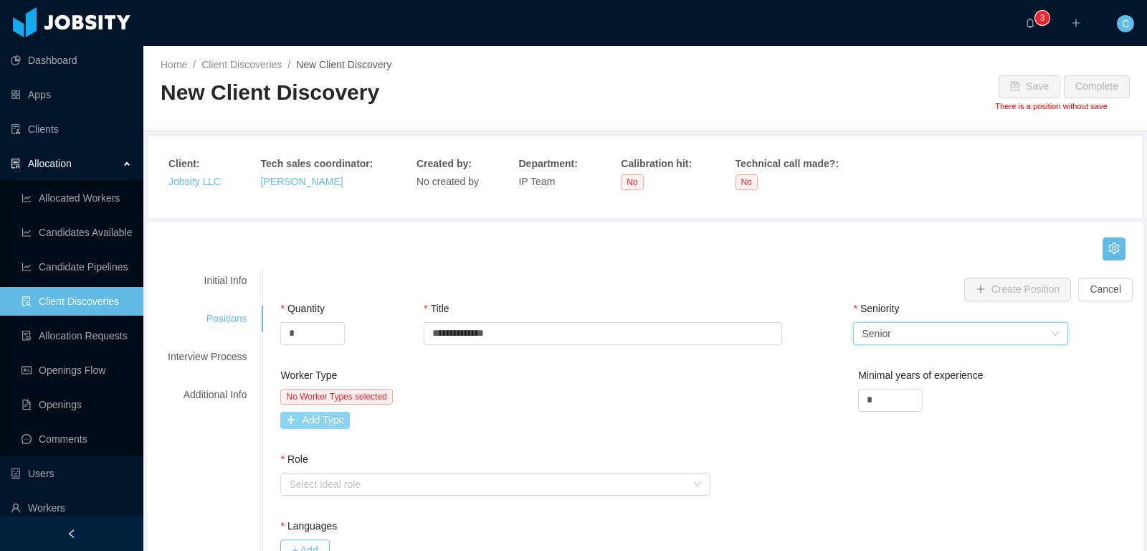
click at [328, 416] on button "Add Type" at bounding box center [315, 420] width 70 height 17
click at [313, 420] on div "Worker Type" at bounding box center [380, 423] width 182 height 14
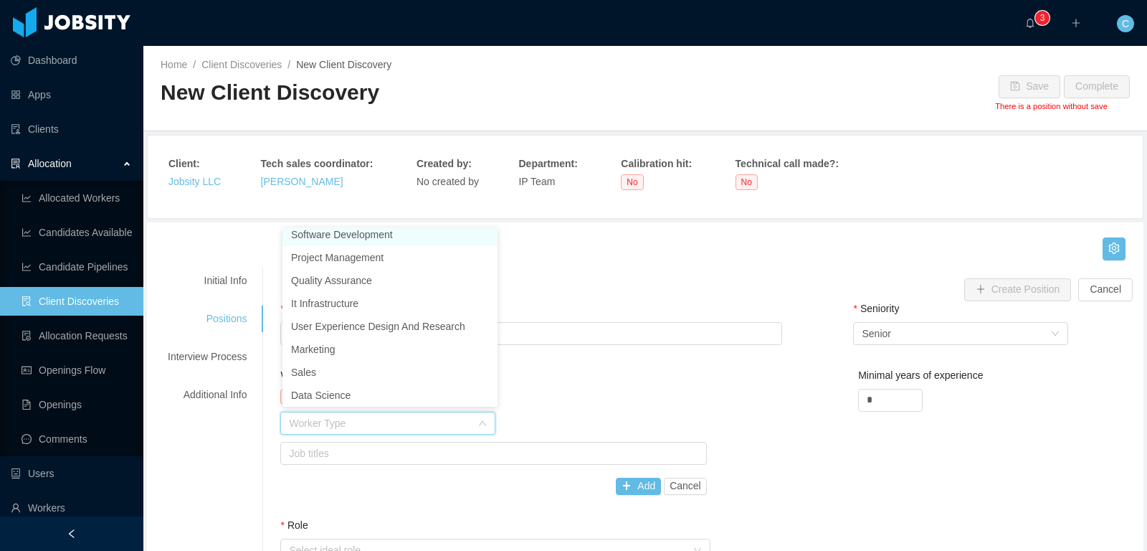
scroll to position [2, 0]
click at [318, 241] on li "Software Development" at bounding box center [389, 239] width 215 height 23
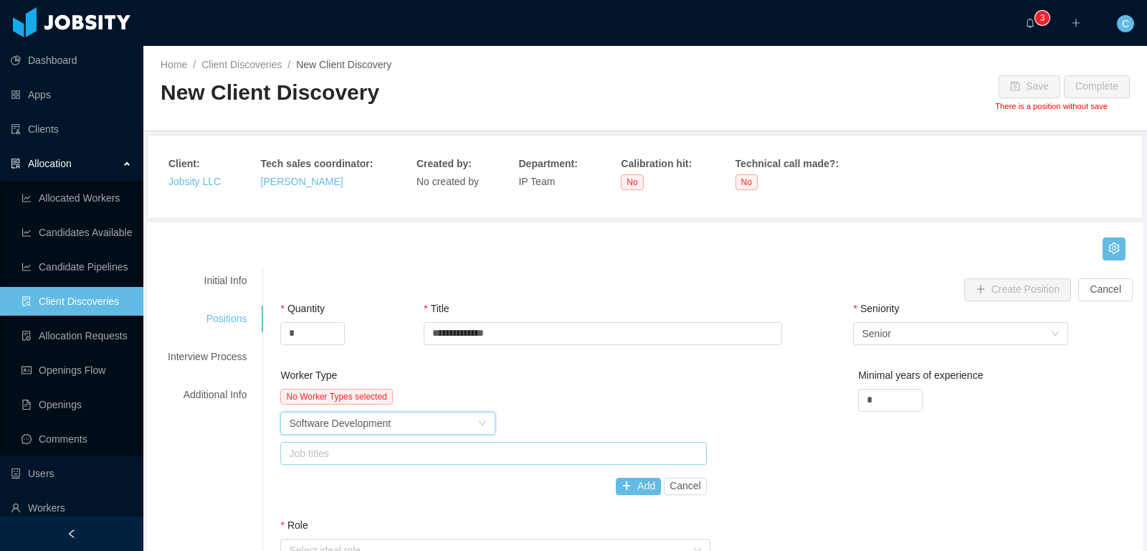
click at [447, 458] on div "Job titles" at bounding box center [491, 453] width 413 height 22
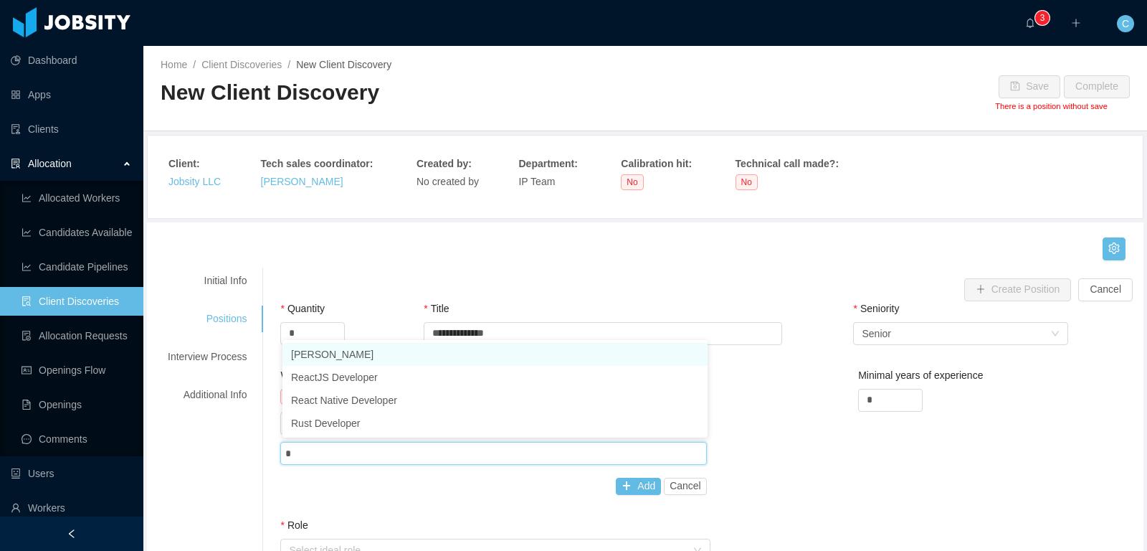
type input "**"
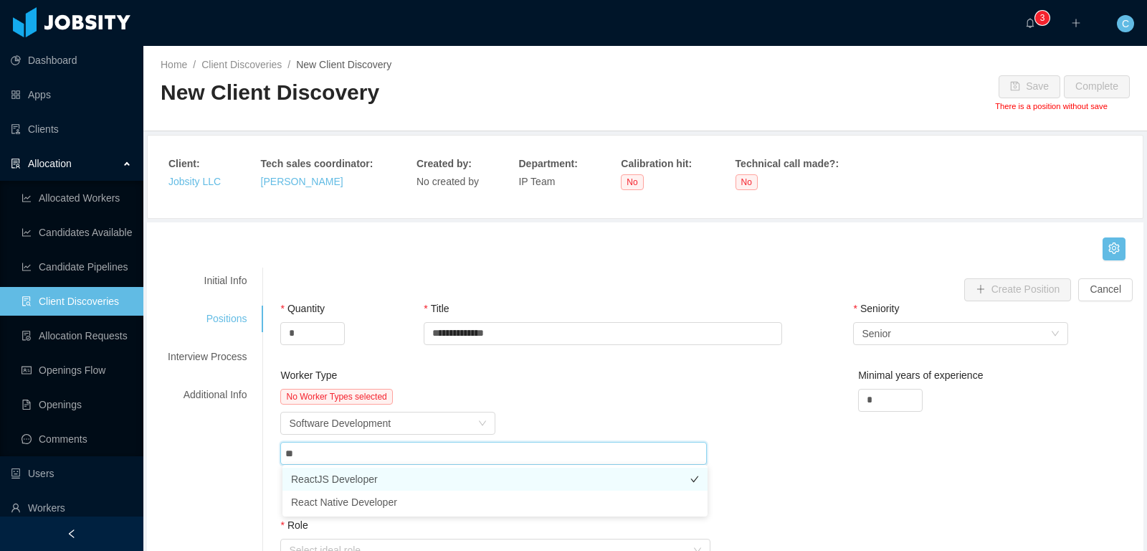
click at [348, 476] on li "ReactJS Developer" at bounding box center [494, 478] width 425 height 23
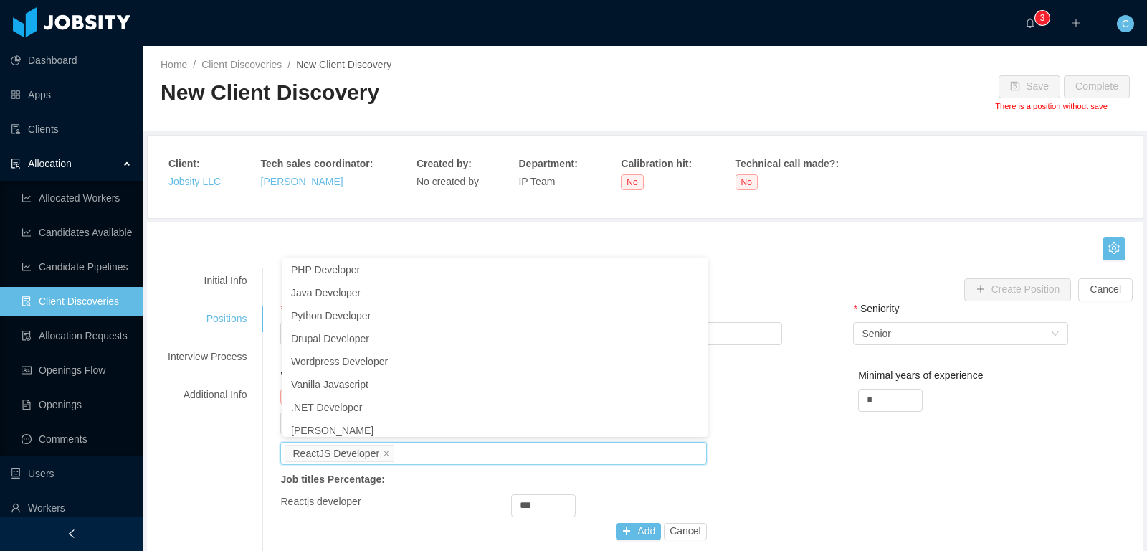
click at [749, 433] on div "Worker Type No Worker Types selected Worker Type Software Development Job title…" at bounding box center [710, 465] width 867 height 195
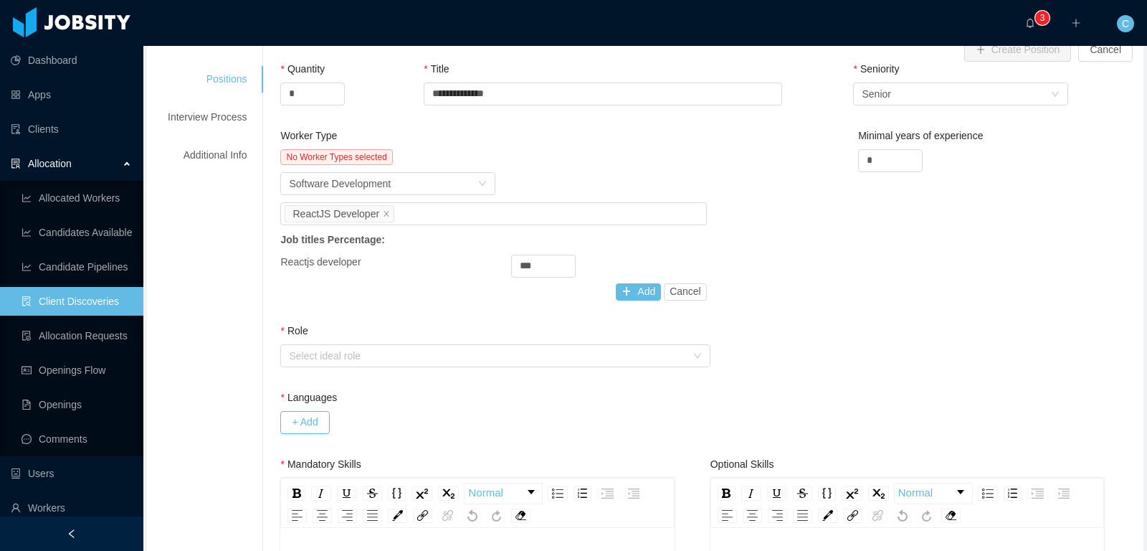
scroll to position [285, 0]
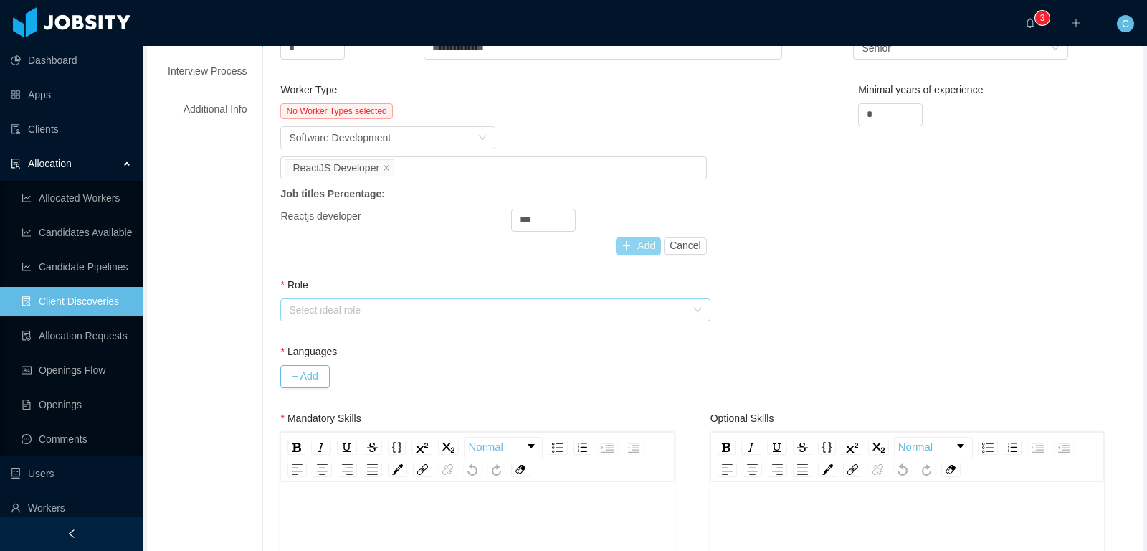
click at [642, 248] on button "Add" at bounding box center [638, 245] width 45 height 17
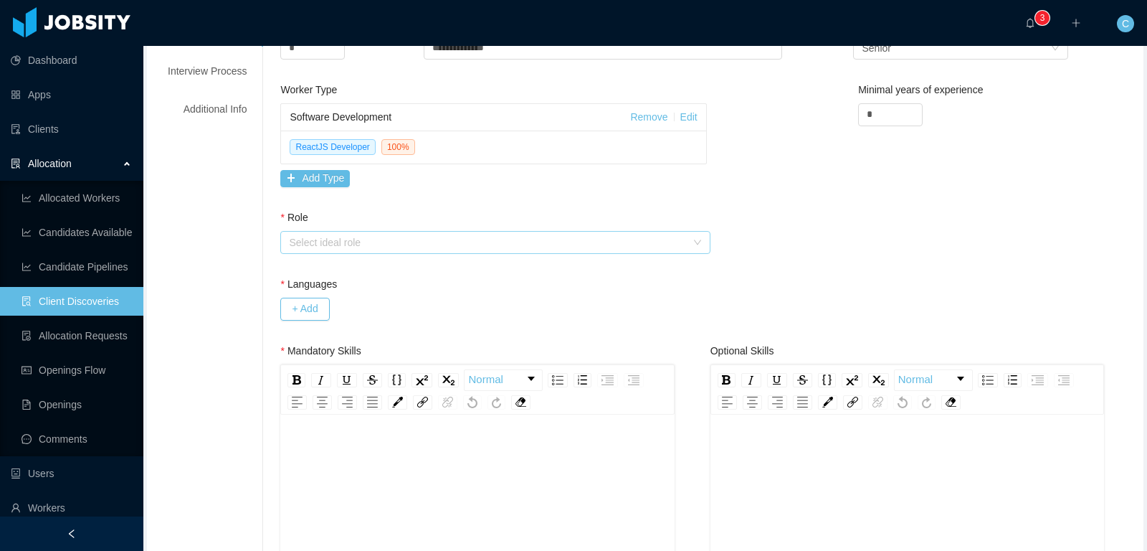
click at [313, 237] on div "Select ideal role" at bounding box center [487, 242] width 396 height 14
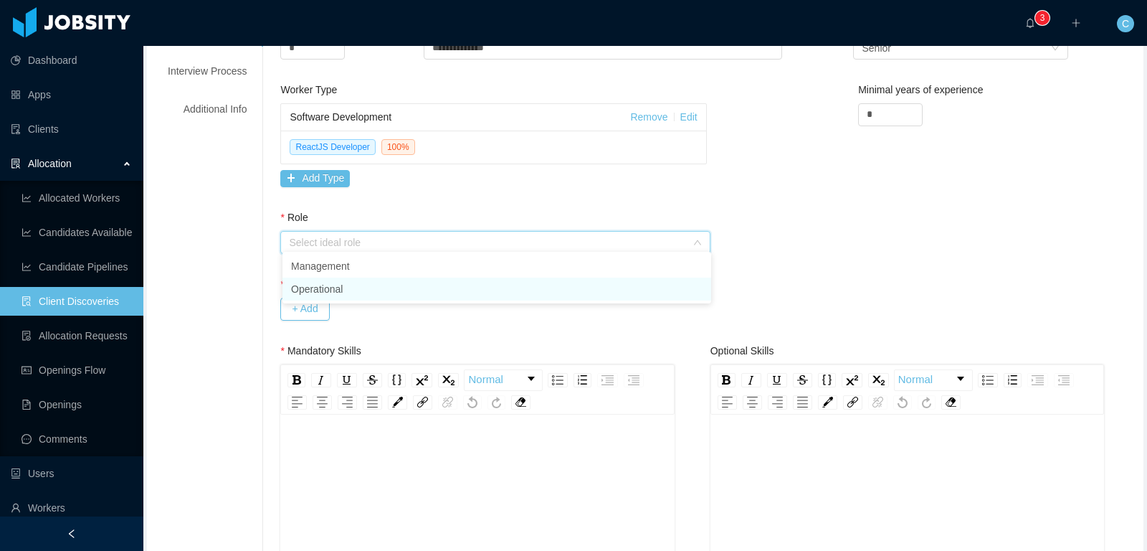
click at [324, 282] on li "Operational" at bounding box center [496, 288] width 429 height 23
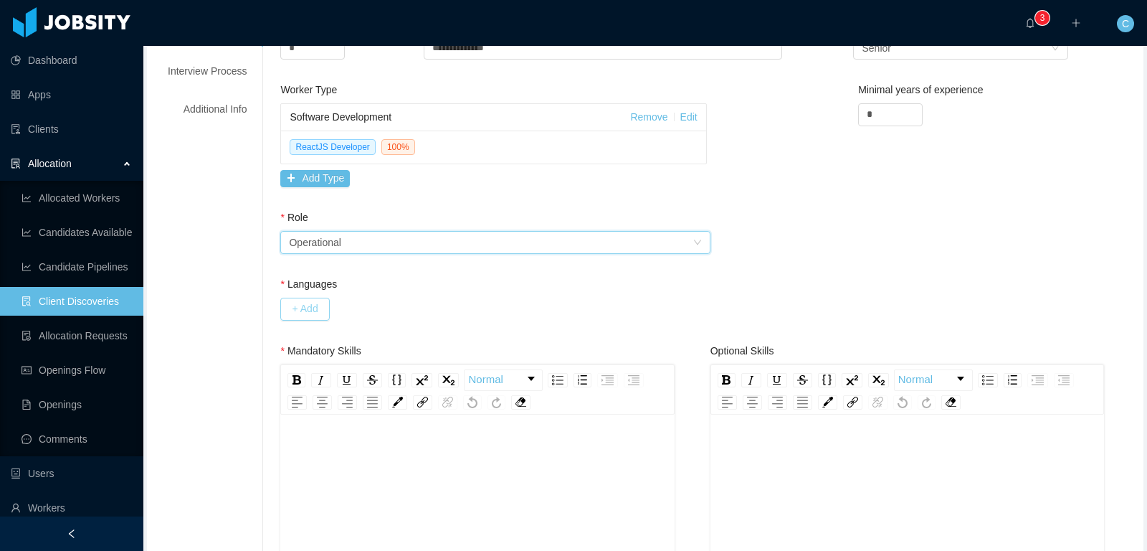
click at [315, 301] on button "+ Add" at bounding box center [304, 309] width 49 height 23
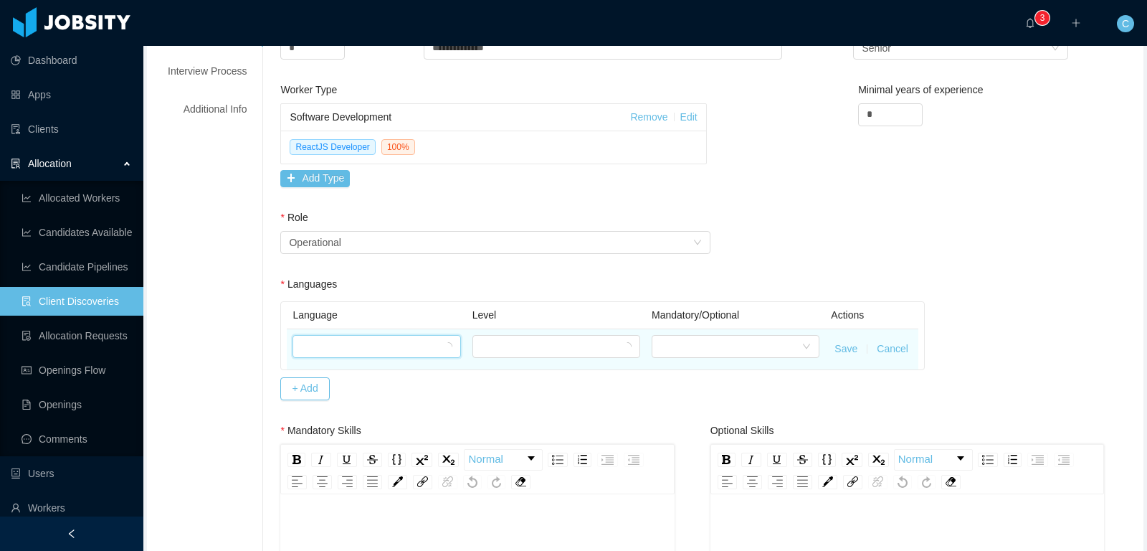
click at [327, 341] on div at bounding box center [371, 347] width 141 height 22
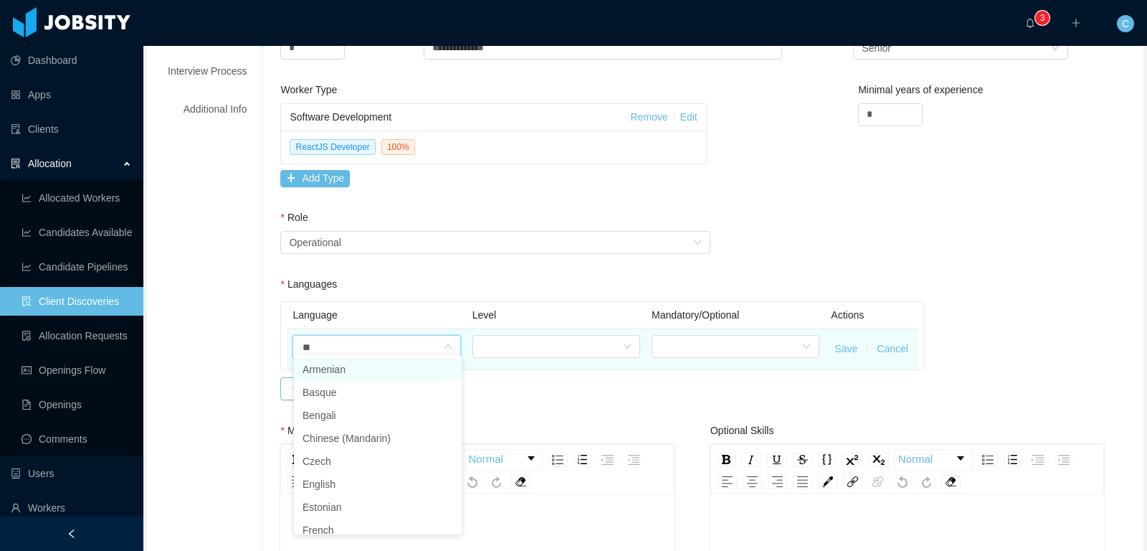
type input "***"
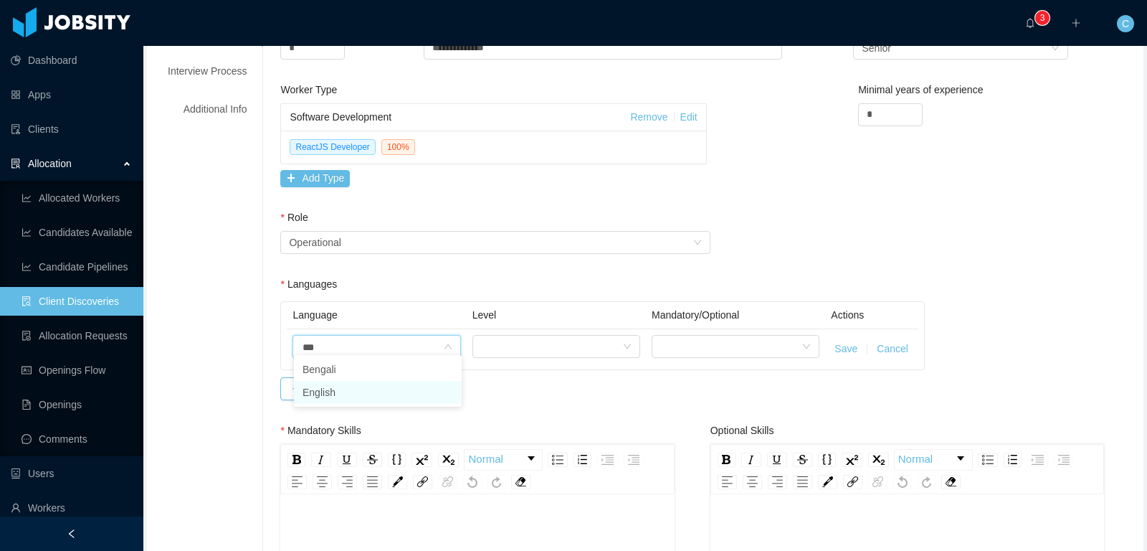
click at [313, 390] on li "English" at bounding box center [378, 392] width 168 height 23
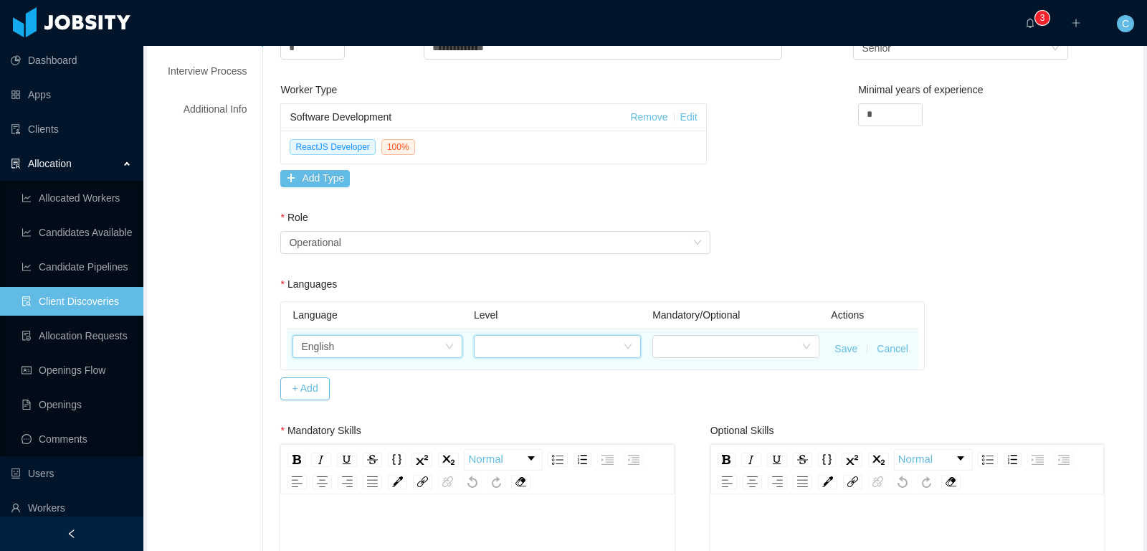
click at [517, 338] on div at bounding box center [553, 347] width 141 height 22
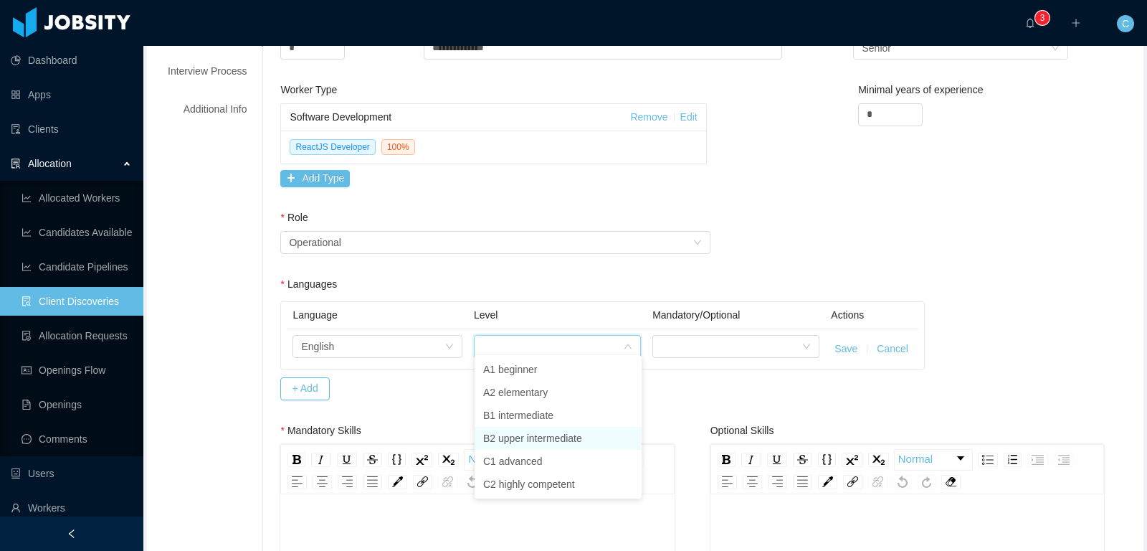
click at [523, 441] on li "B2 upper intermediate" at bounding box center [558, 438] width 167 height 23
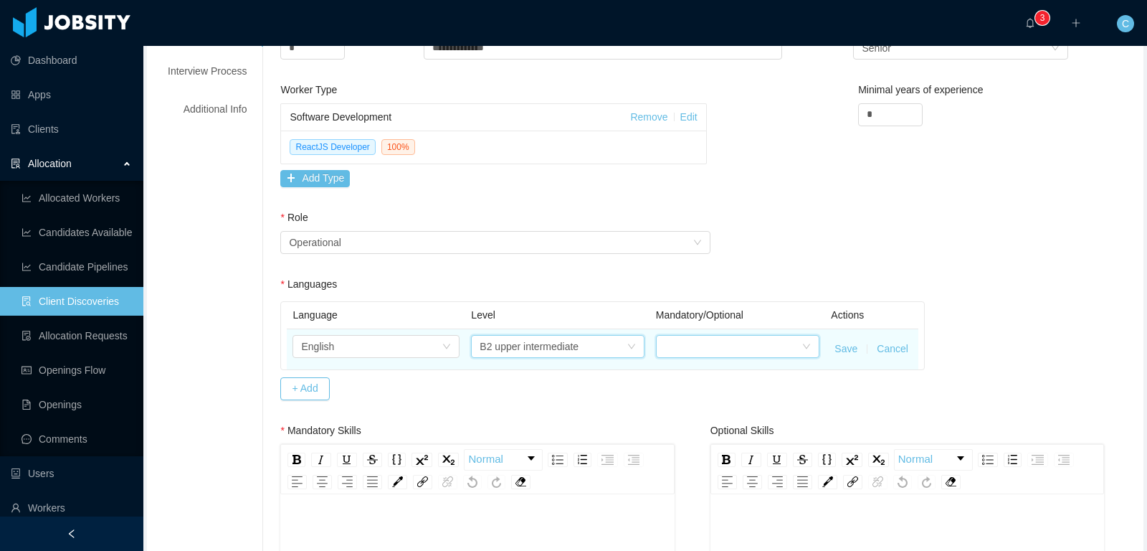
click at [680, 336] on div at bounding box center [734, 347] width 138 height 22
drag, startPoint x: 704, startPoint y: 370, endPoint x: 867, endPoint y: 346, distance: 164.6
click at [705, 370] on li "Mandatory" at bounding box center [738, 369] width 163 height 23
click at [843, 346] on button "Save" at bounding box center [846, 348] width 23 height 15
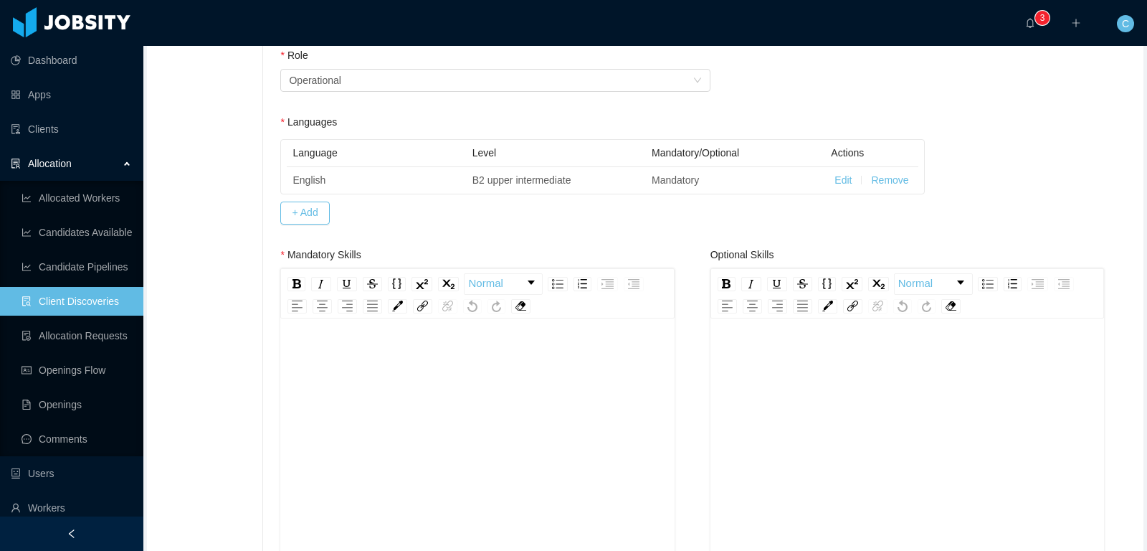
scroll to position [480, 0]
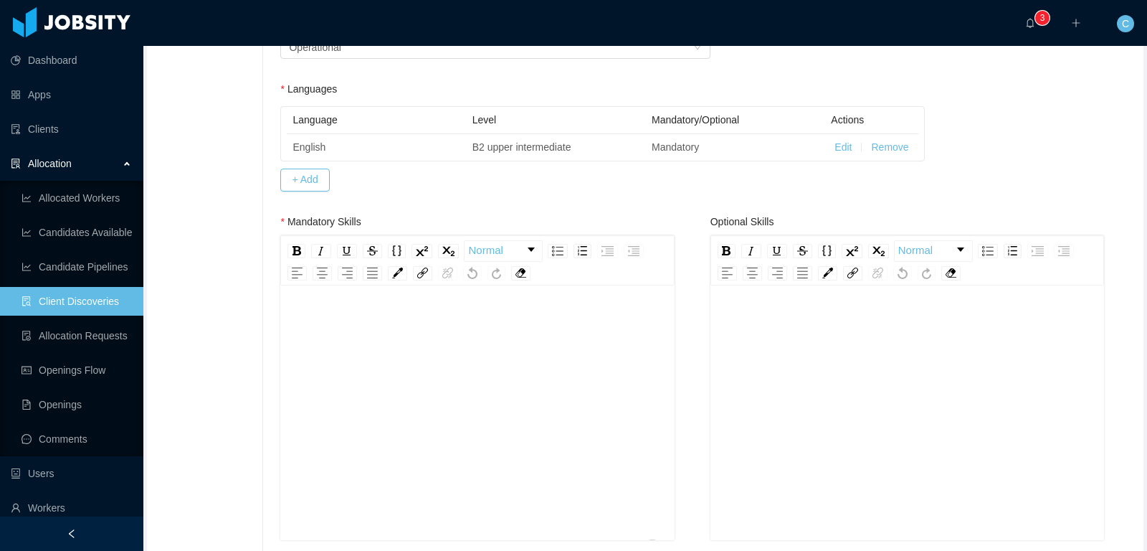
click at [485, 371] on div "To enrich screen reader interactions, please activate Accessibility in Grammarl…" at bounding box center [477, 435] width 371 height 251
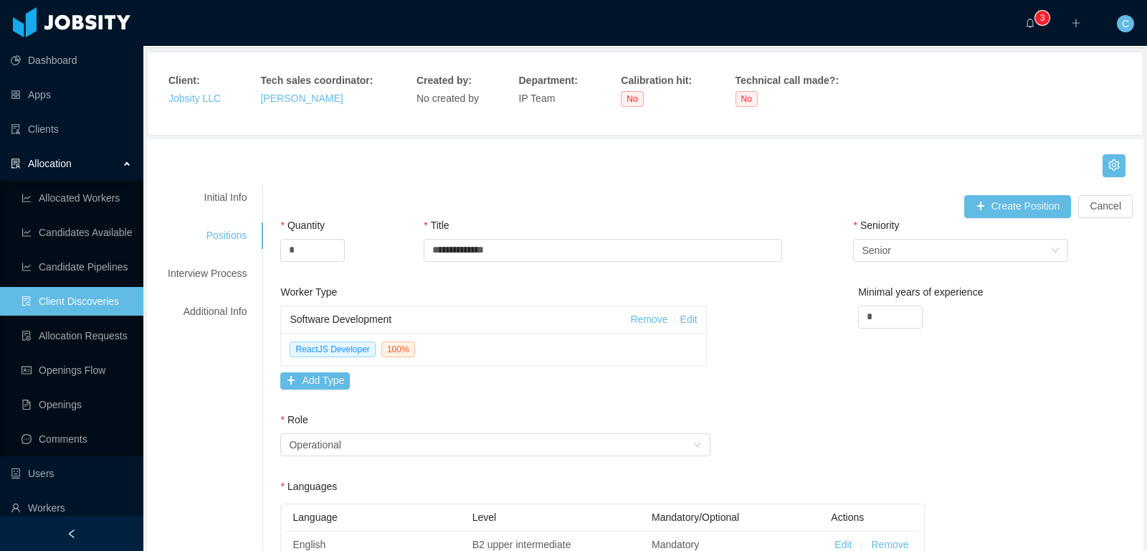
scroll to position [0, 0]
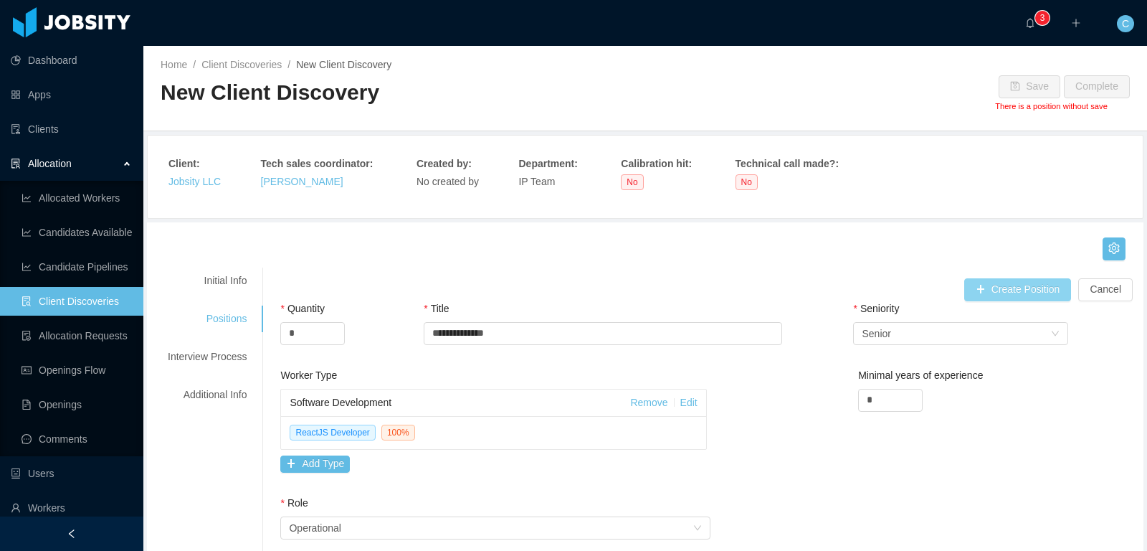
click at [1027, 298] on button "Create Position" at bounding box center [1018, 289] width 108 height 23
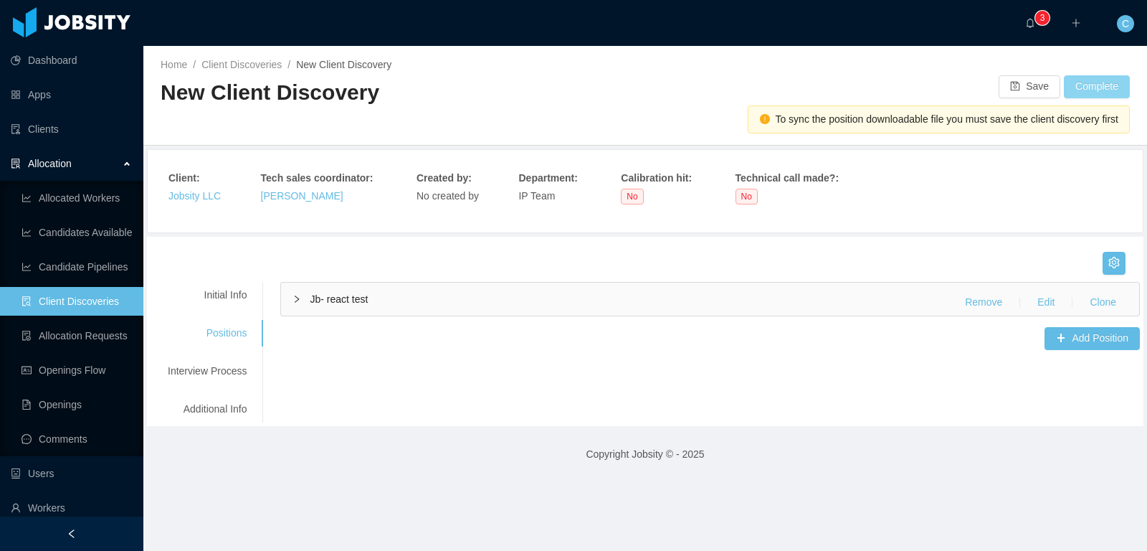
click at [1091, 82] on button "Complete" at bounding box center [1097, 86] width 66 height 23
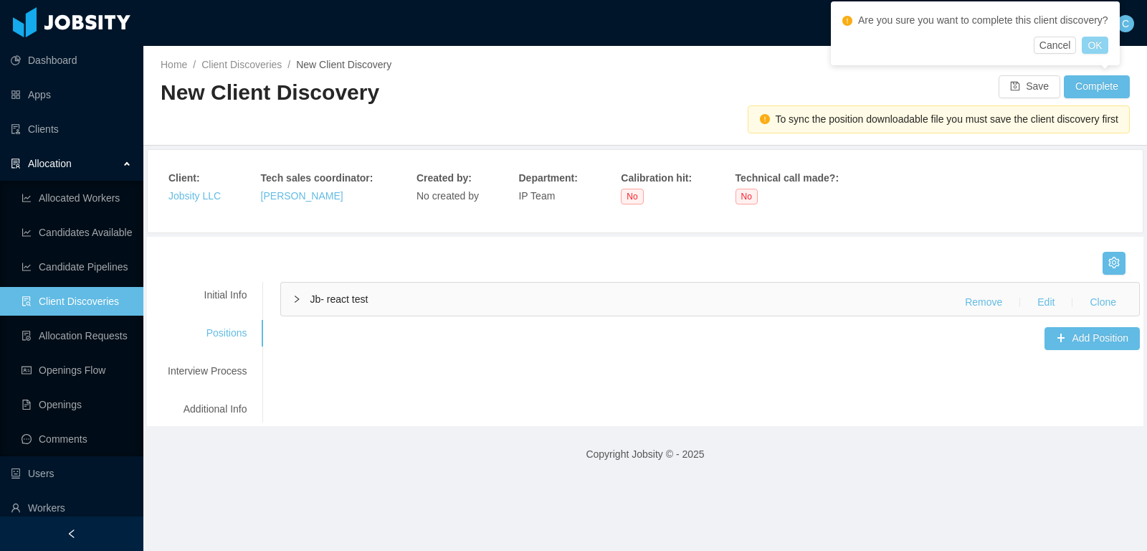
click at [1108, 42] on button "OK" at bounding box center [1095, 45] width 26 height 17
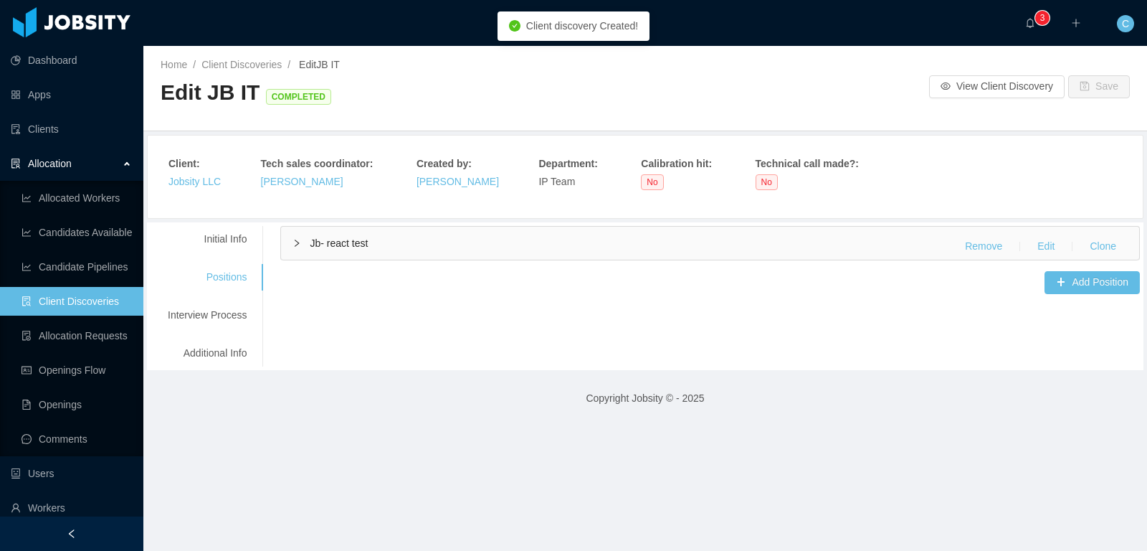
click at [78, 309] on link "Client Discoveries" at bounding box center [77, 301] width 110 height 29
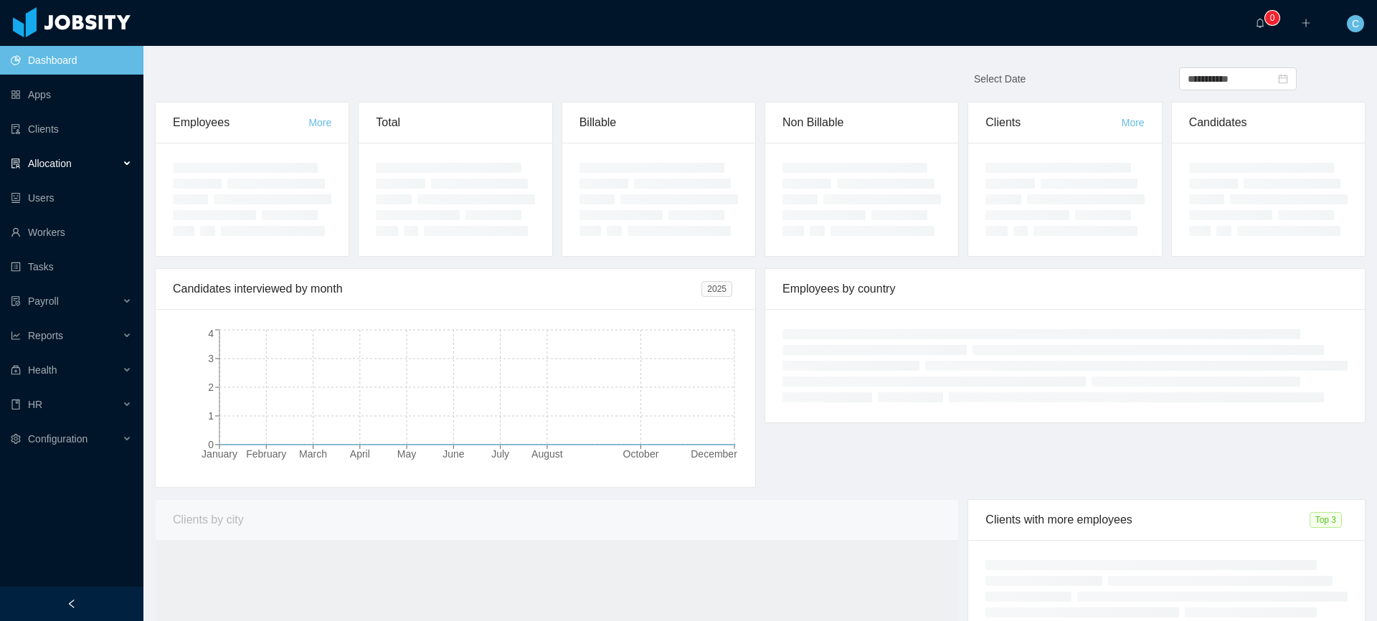
click at [65, 169] on div "Allocation" at bounding box center [71, 163] width 143 height 29
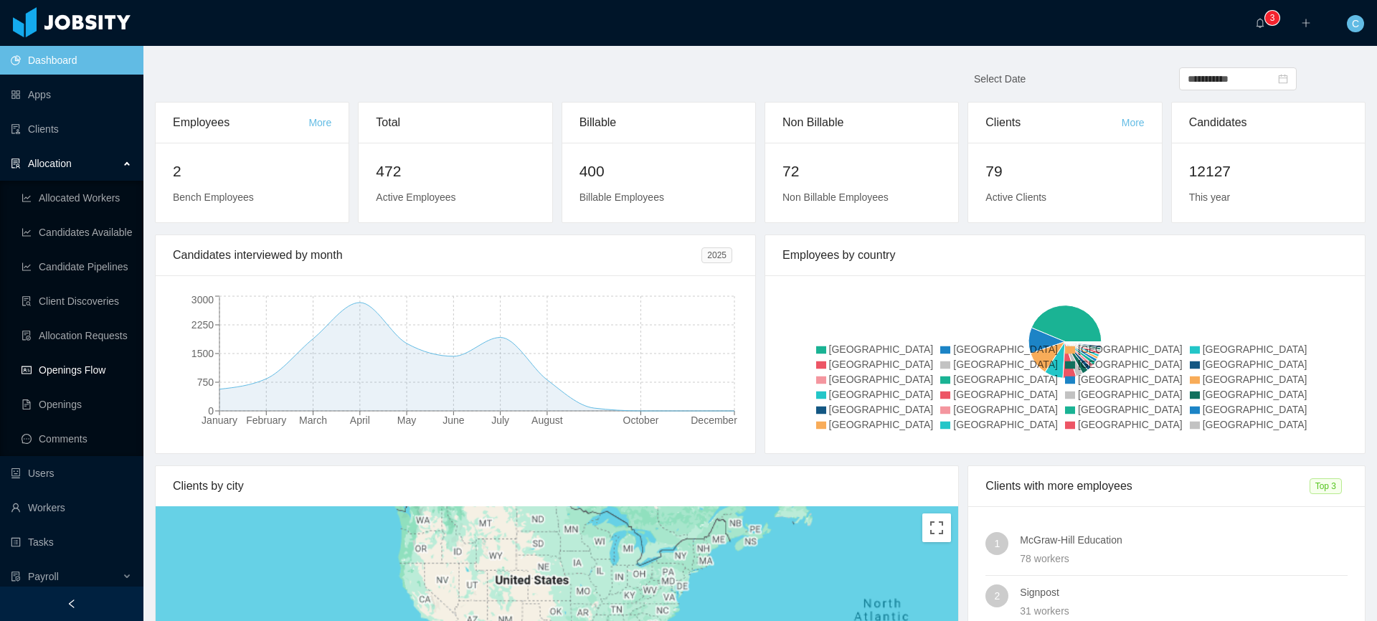
click at [79, 366] on link "Openings Flow" at bounding box center [77, 370] width 110 height 29
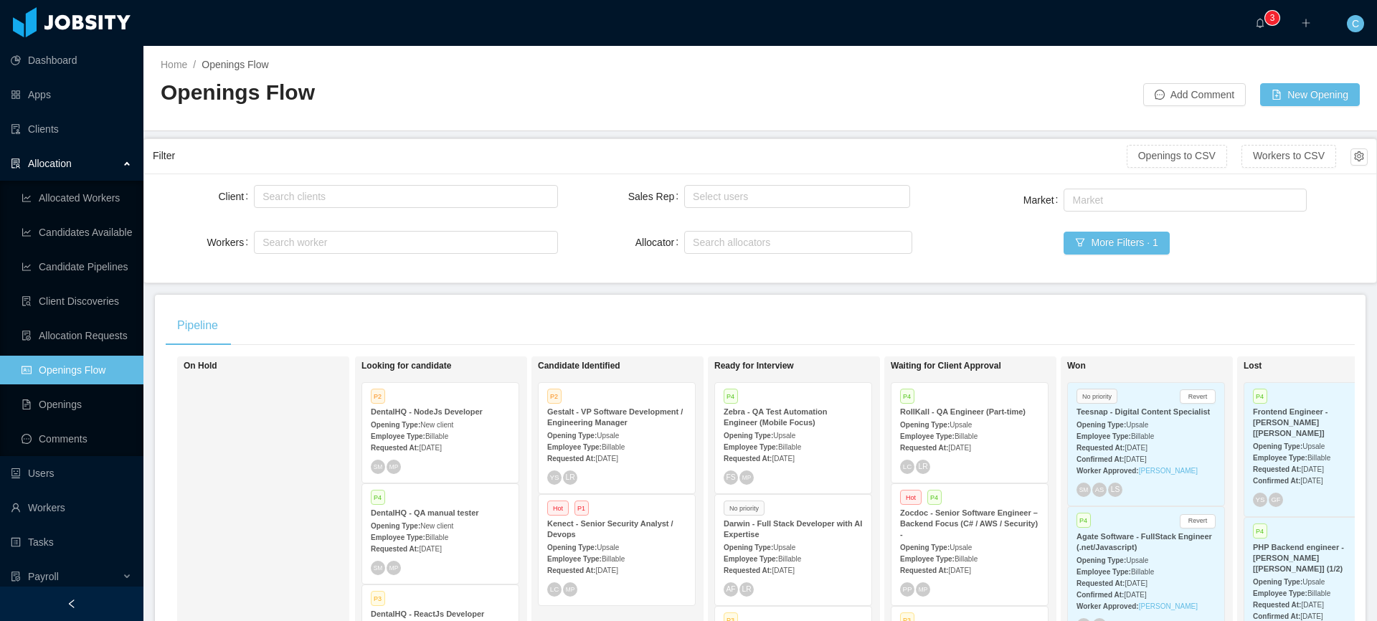
click at [937, 445] on strong "Requested At:" at bounding box center [924, 448] width 48 height 8
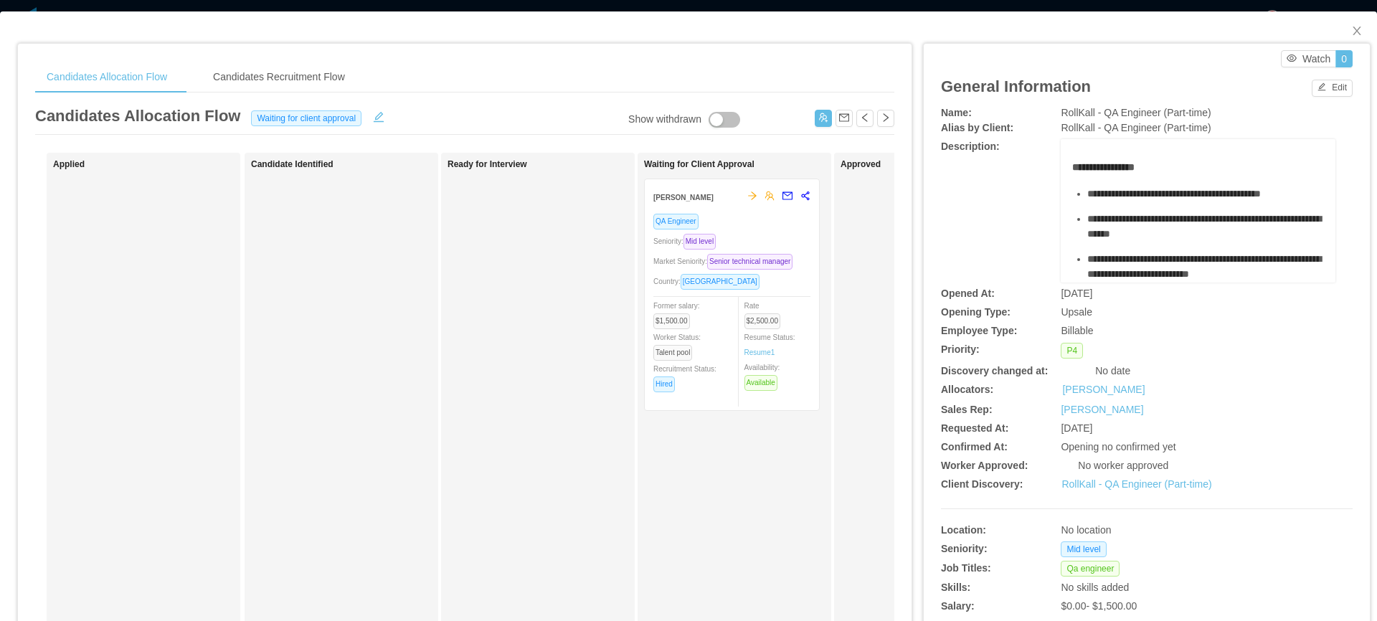
click at [772, 244] on div "Seniority: Mid level" at bounding box center [731, 241] width 157 height 16
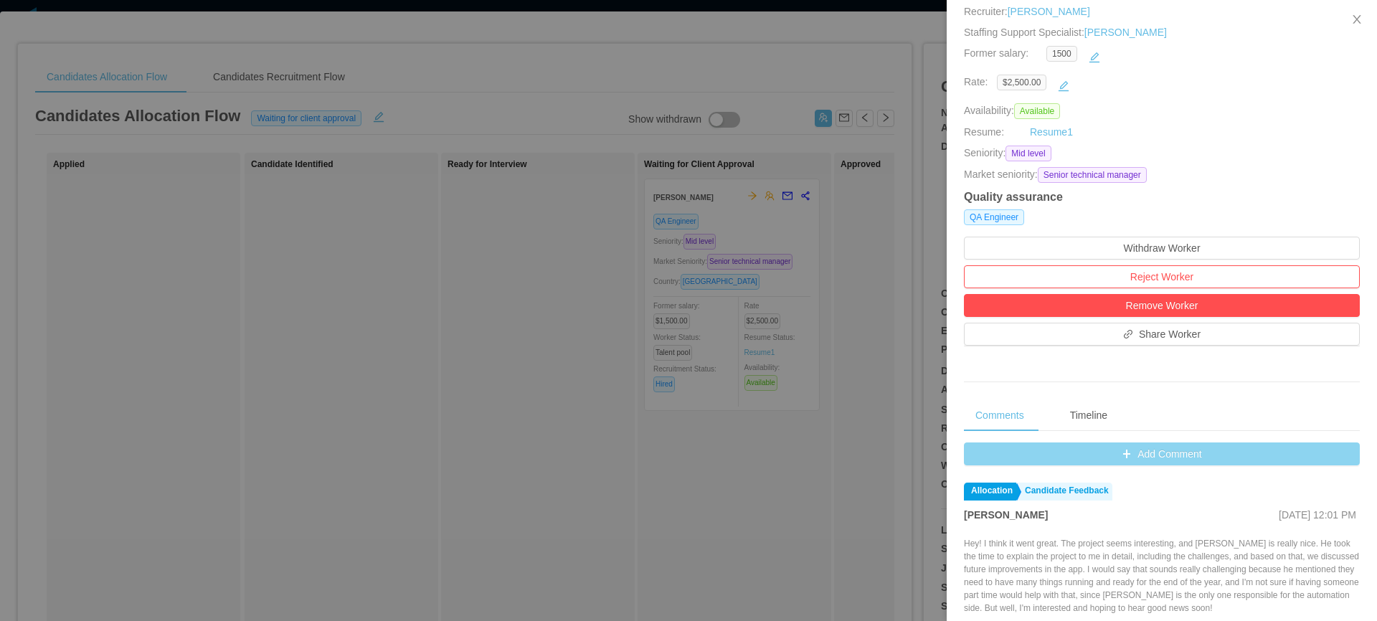
scroll to position [252, 0]
click at [1085, 460] on button "Add Comment" at bounding box center [1162, 453] width 396 height 23
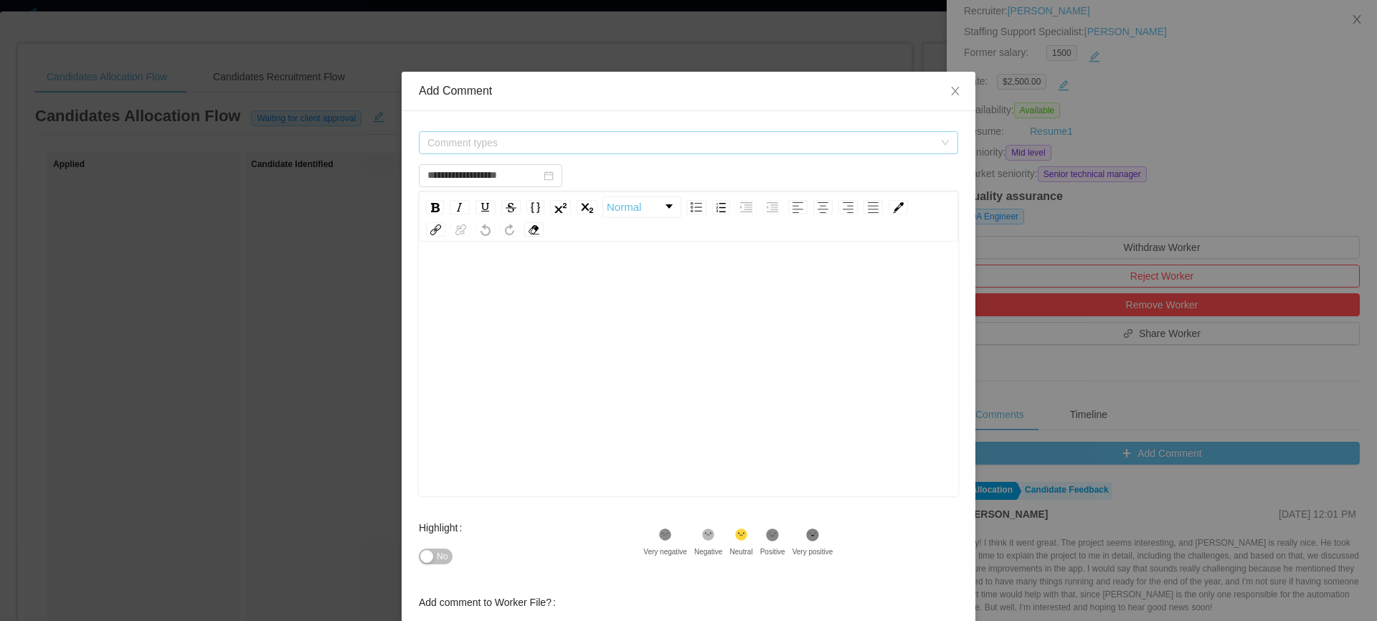
click at [506, 138] on span "Comment types" at bounding box center [680, 143] width 506 height 14
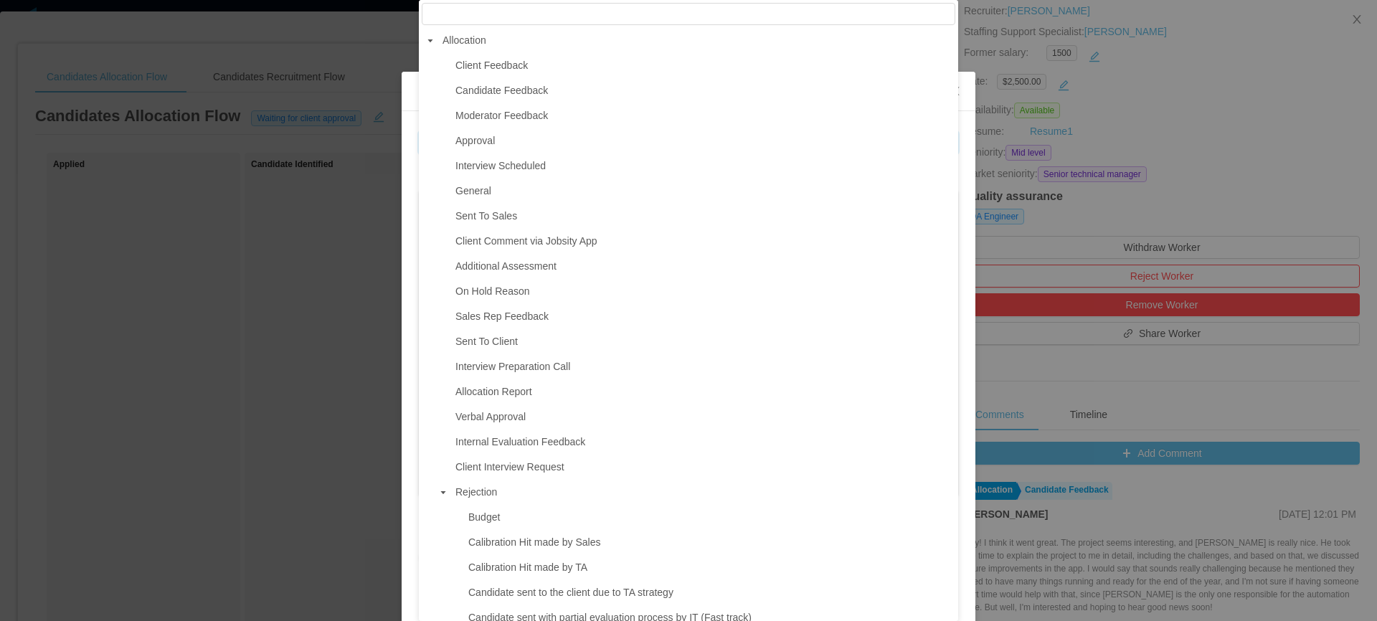
type input "**********"
